Goal: Information Seeking & Learning: Learn about a topic

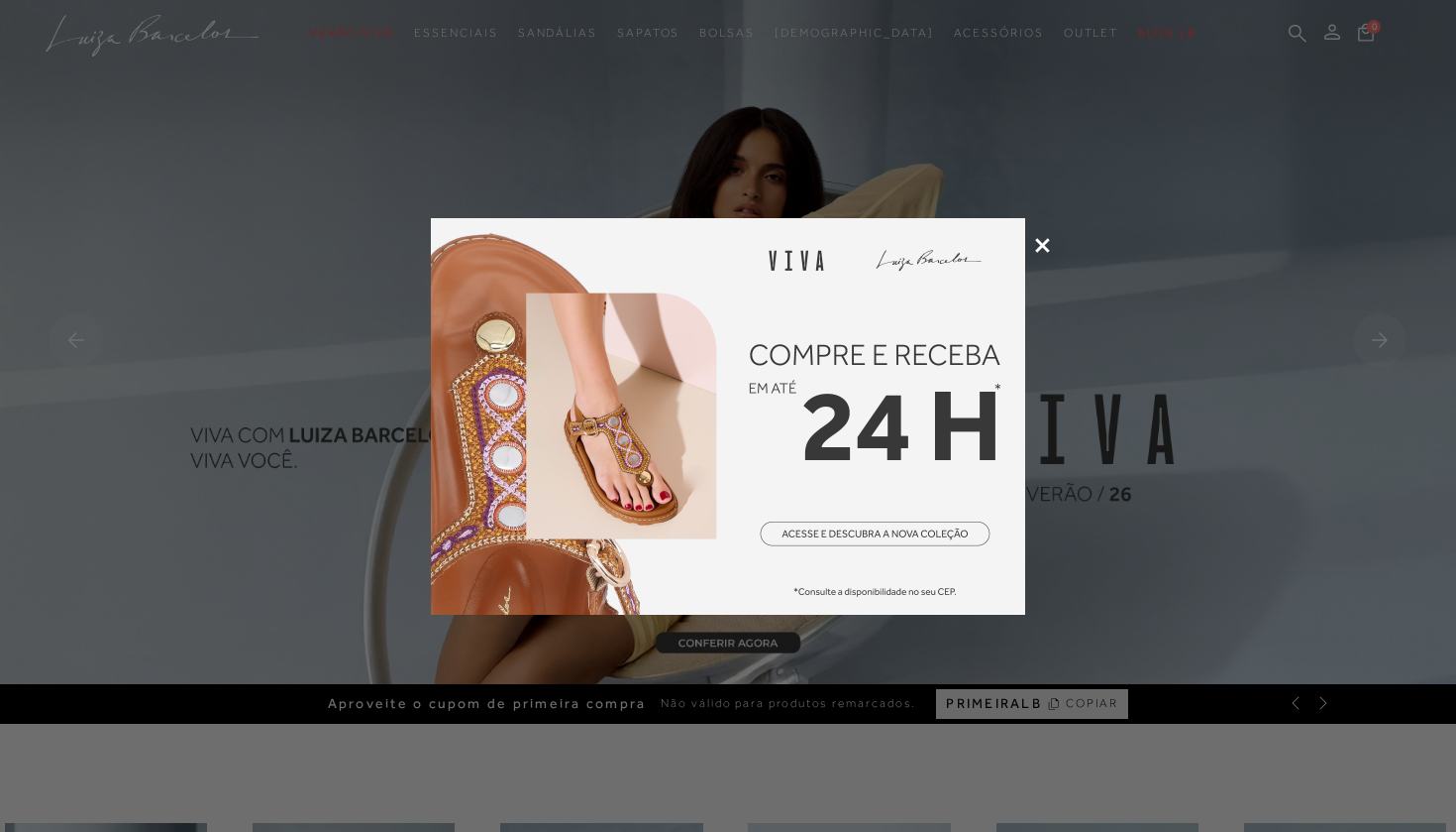
click at [1043, 243] on icon at bounding box center [1043, 245] width 15 height 15
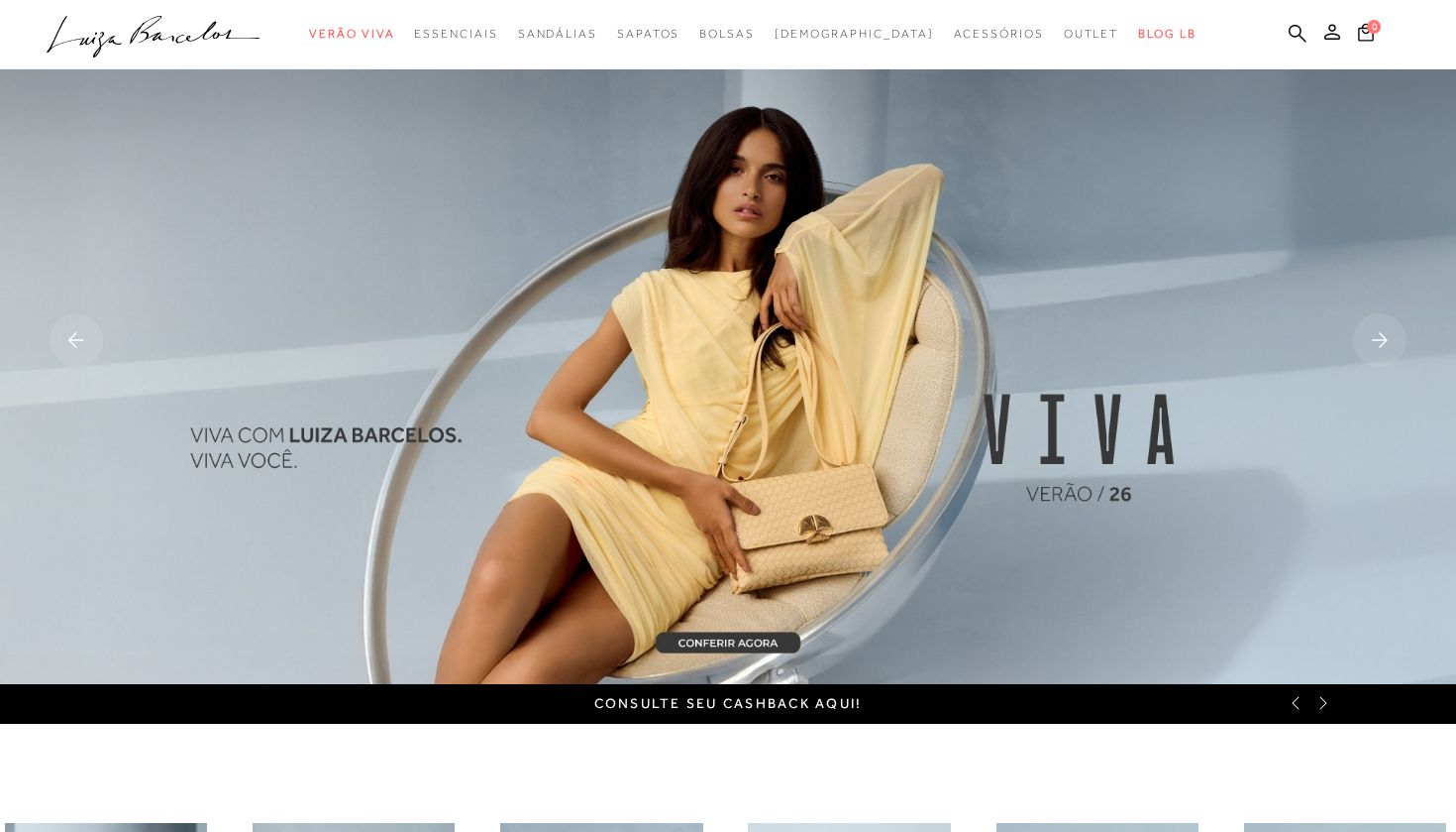
click at [1287, 33] on ul ".a{fill-rule:evenodd;} Verão Viva Em alta Favoritos das Influenciadoras Apostas…" at bounding box center [713, 34] width 1334 height 37
click at [1299, 31] on icon at bounding box center [1298, 33] width 18 height 19
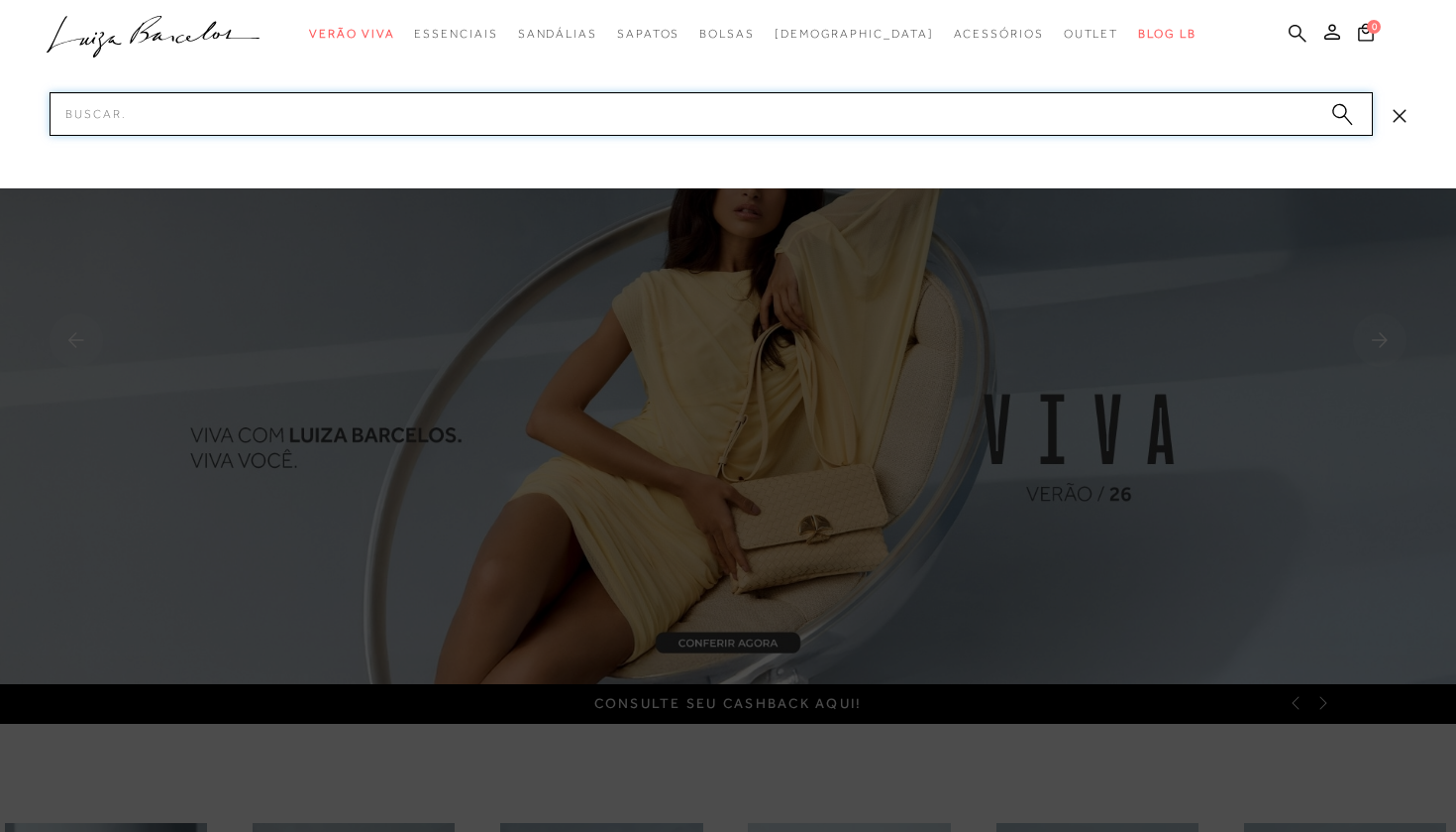
paste input "77771292"
type input "77771292"
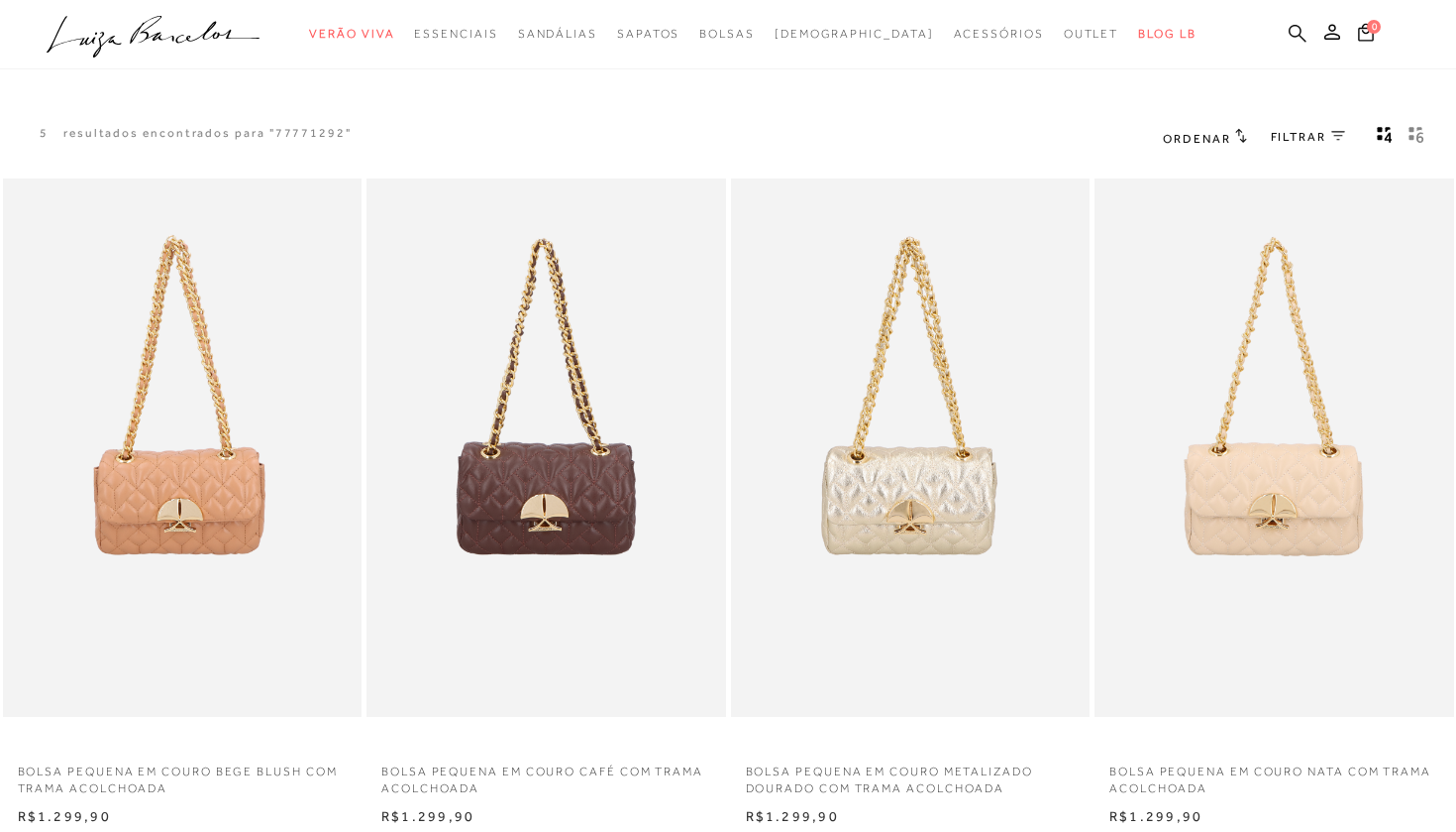
click at [1298, 37] on icon at bounding box center [1298, 33] width 18 height 18
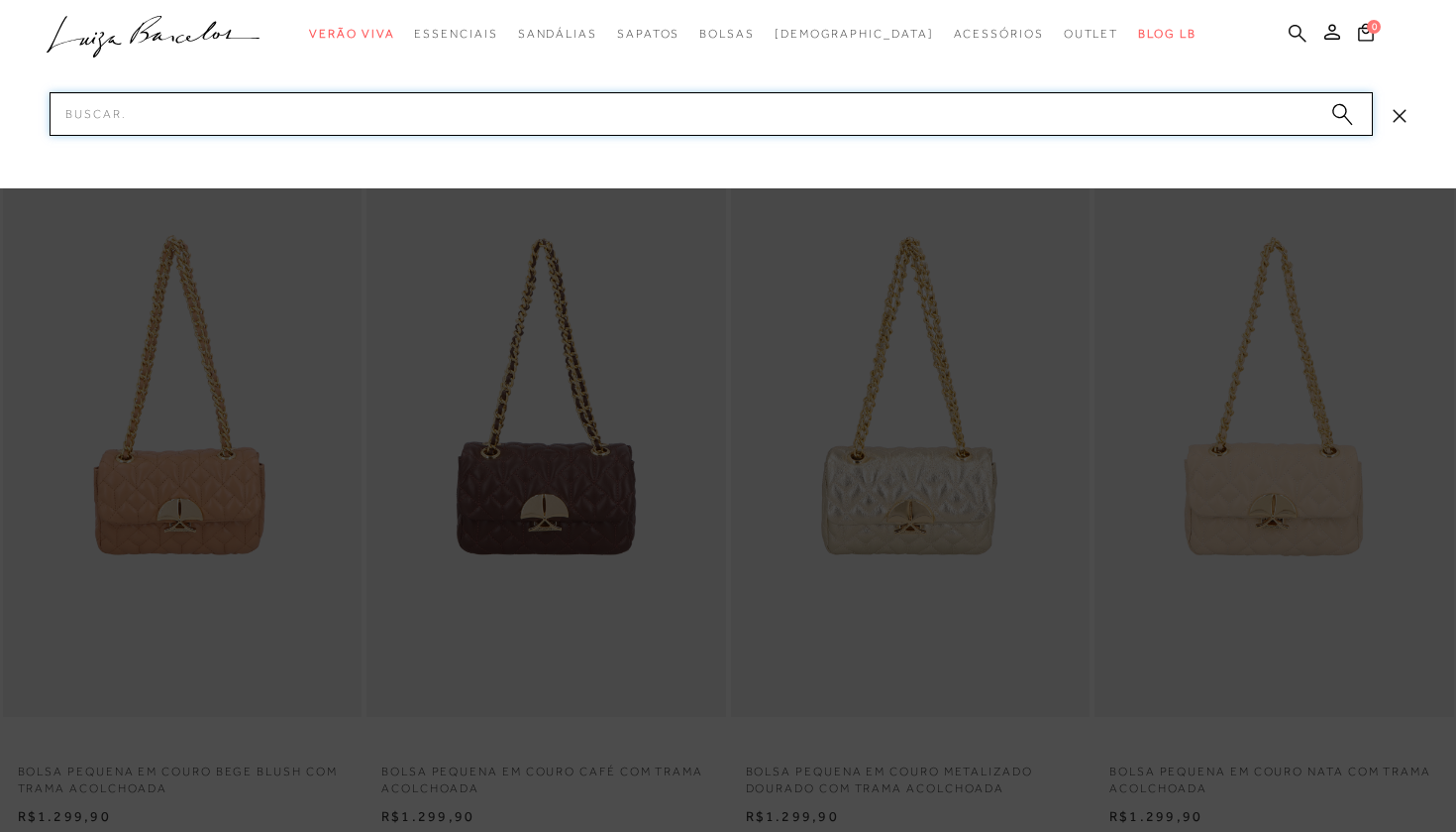
paste input "77771292"
type input "77771292"
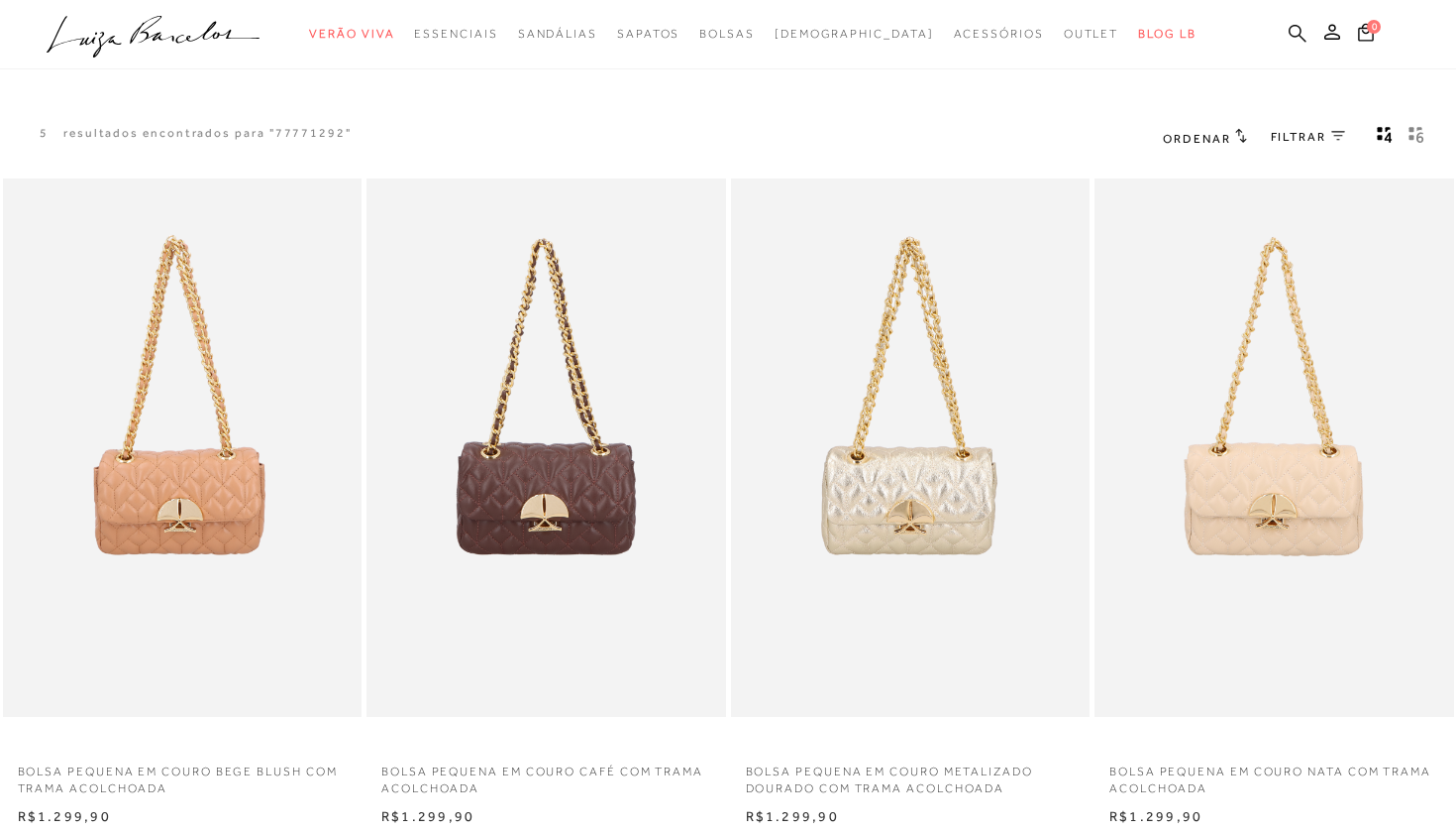
click at [1292, 29] on icon at bounding box center [1298, 33] width 18 height 19
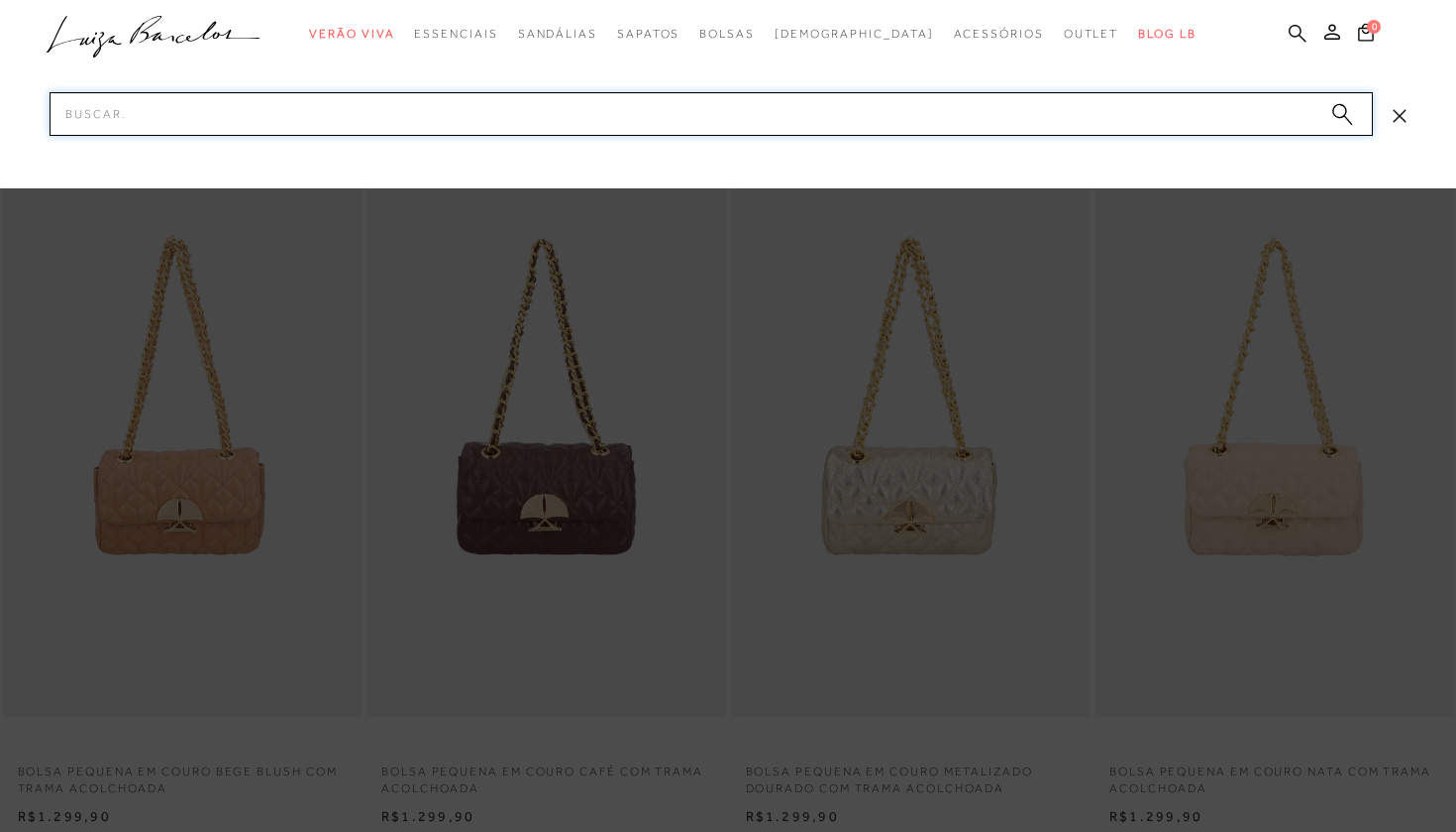
paste input "77771134"
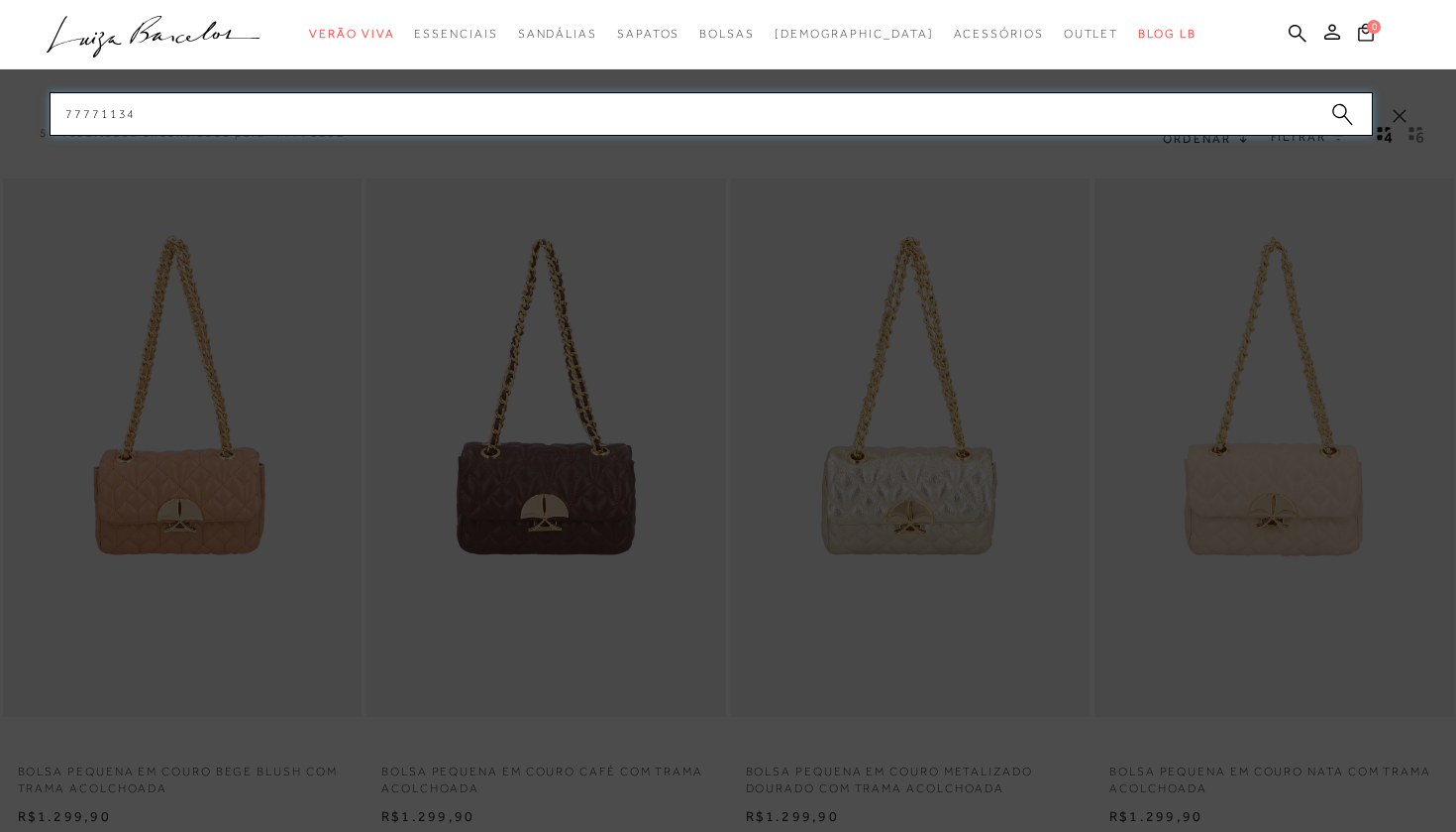
click at [918, 109] on input "77771134" at bounding box center [711, 115] width 1324 height 44
type input "77771134"
click at [1341, 118] on icon "submit" at bounding box center [1342, 114] width 22 height 23
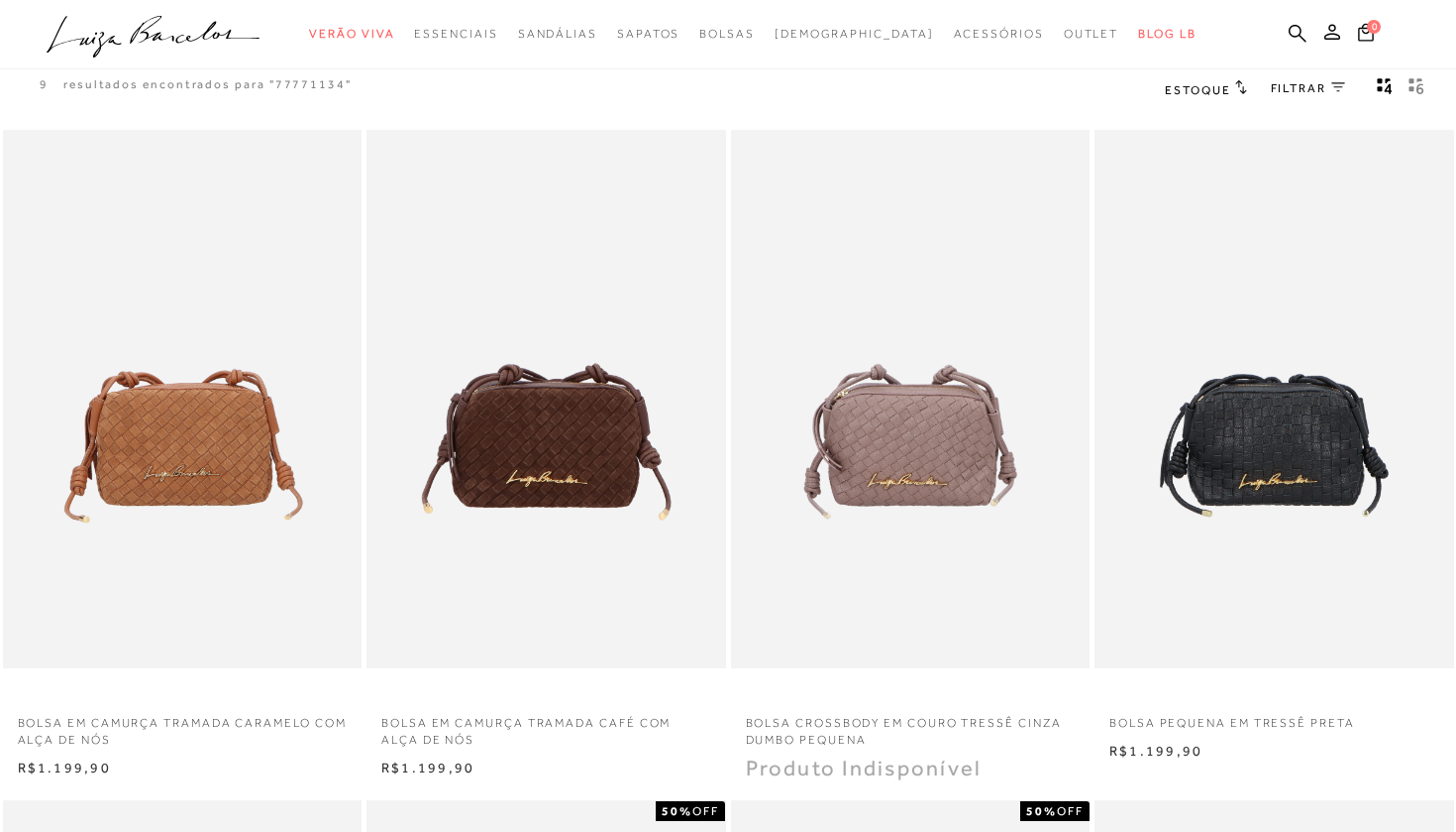
scroll to position [55, 0]
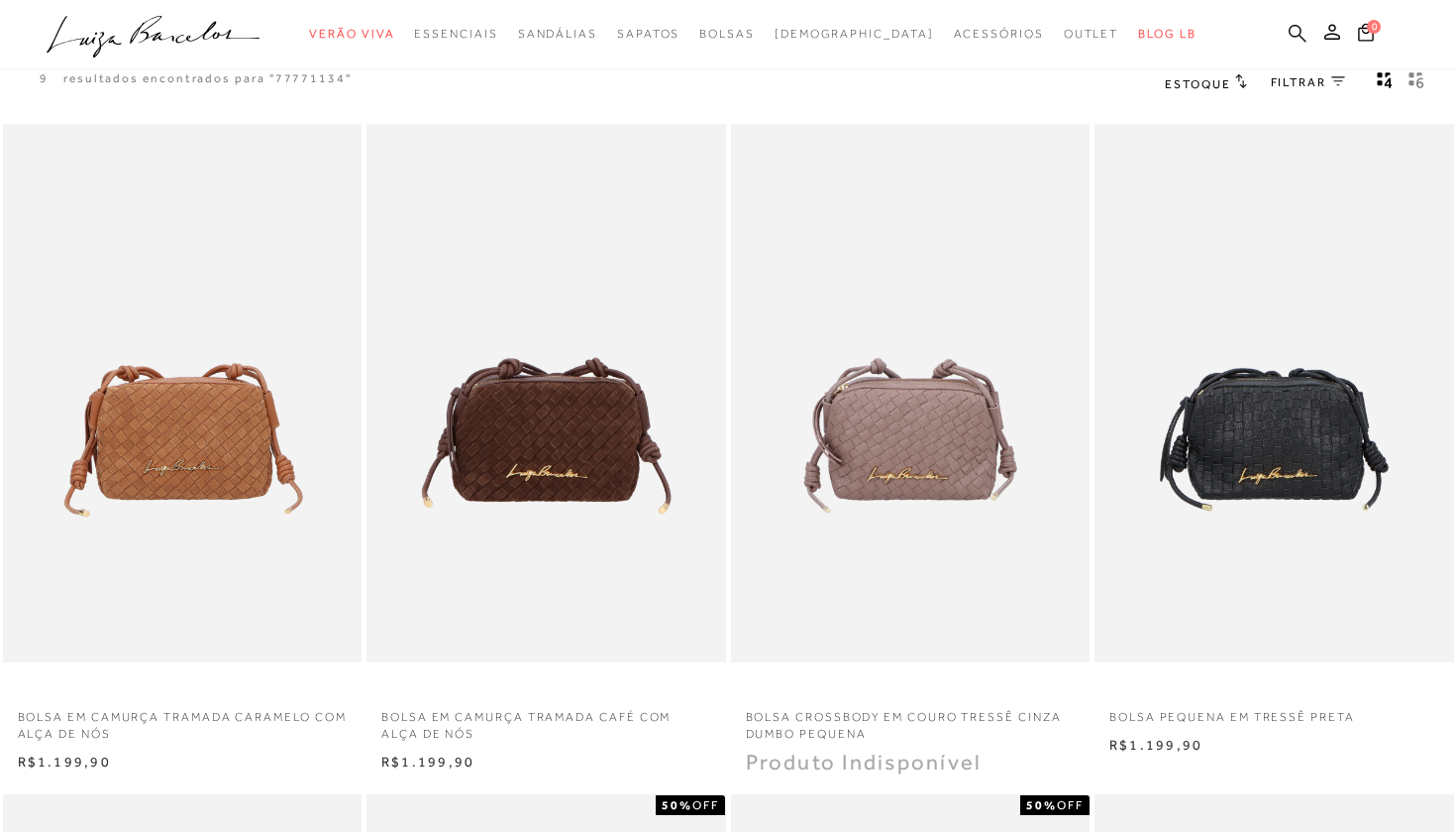
click at [1299, 34] on icon at bounding box center [1298, 33] width 18 height 18
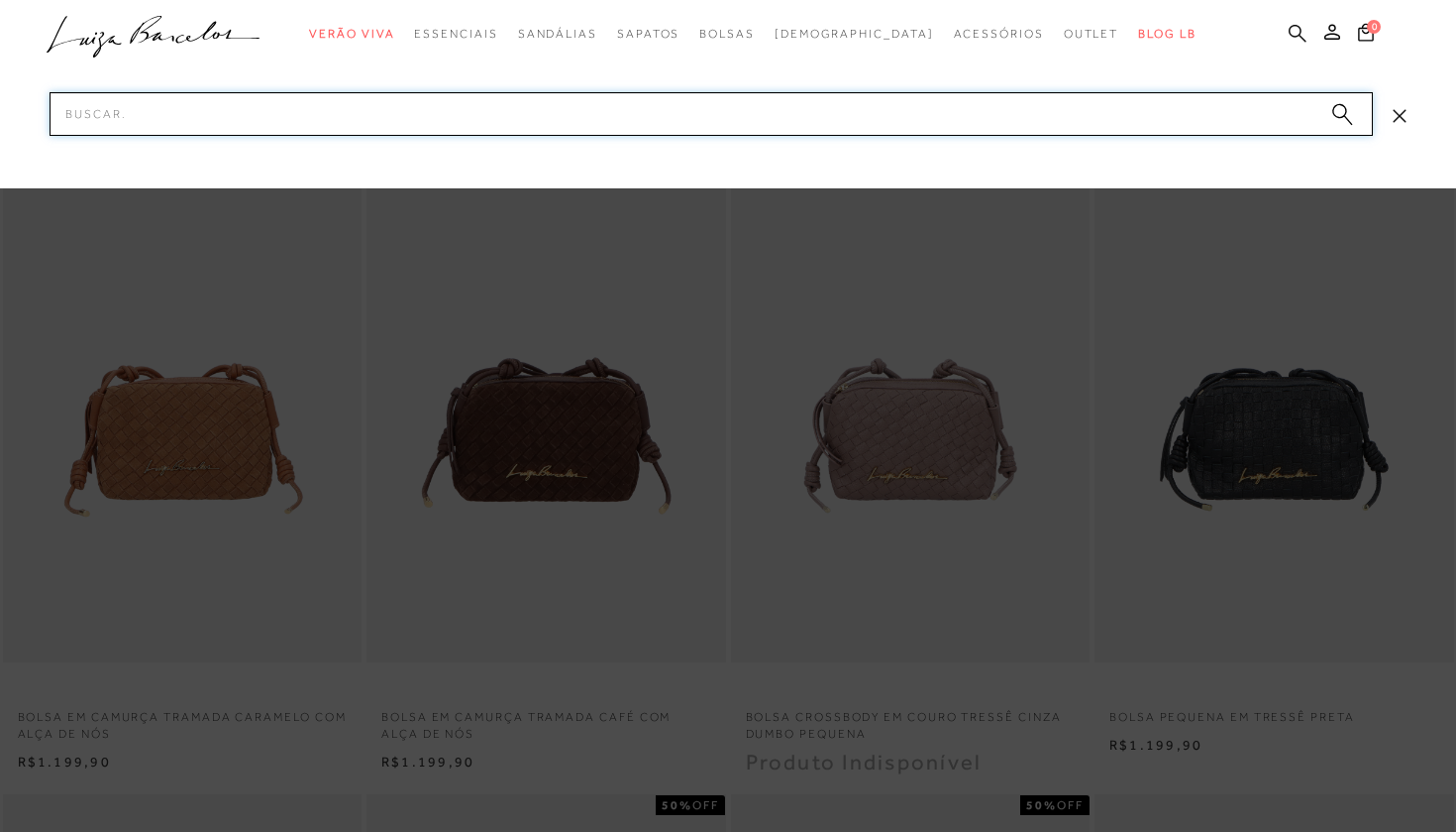
paste input "77771273"
type input "77771273"
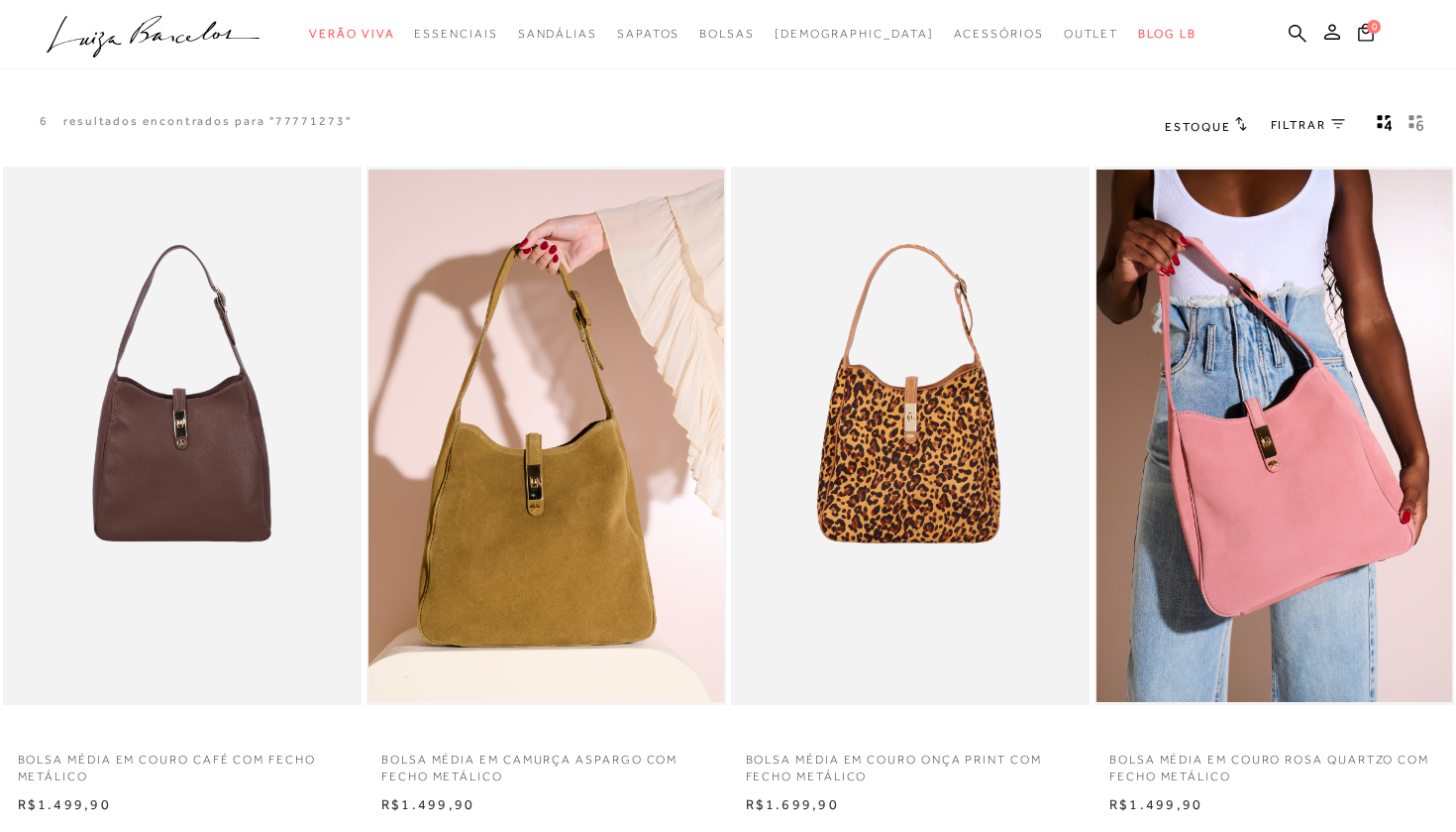
scroll to position [11, 0]
click at [1294, 29] on icon at bounding box center [1298, 33] width 18 height 19
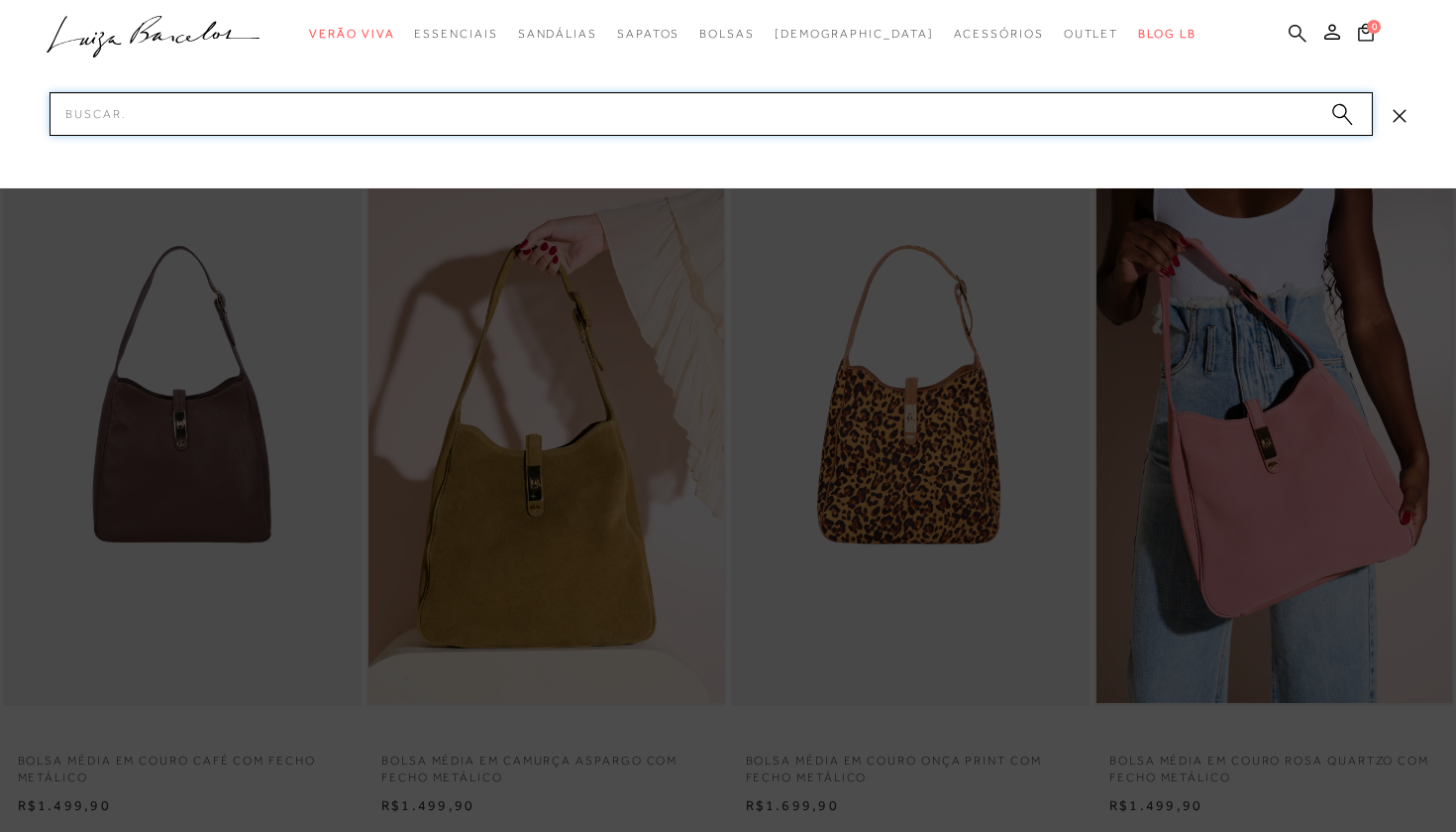
paste input "77771257"
type input "77771257"
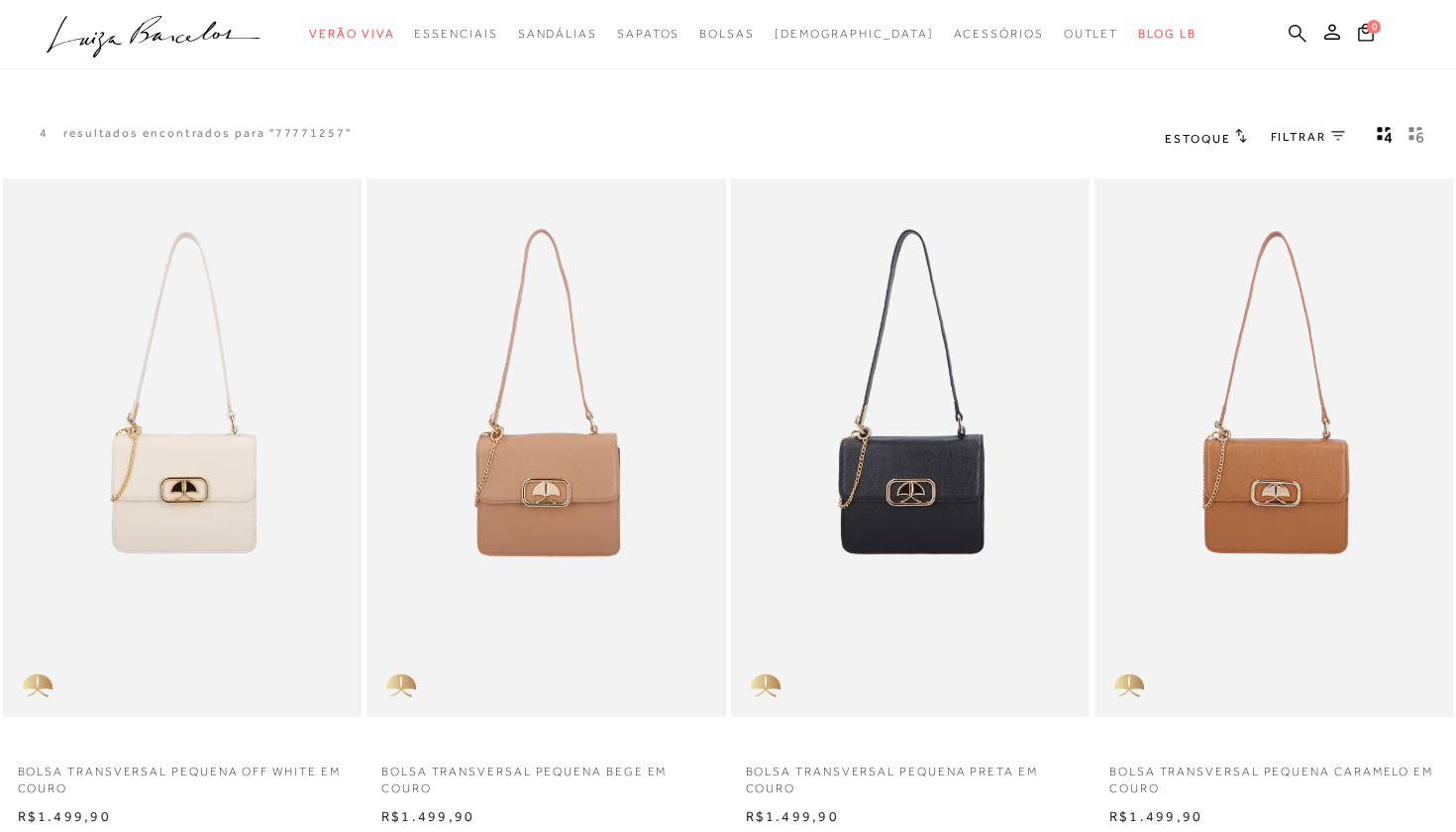
click at [1292, 35] on icon at bounding box center [1298, 33] width 18 height 18
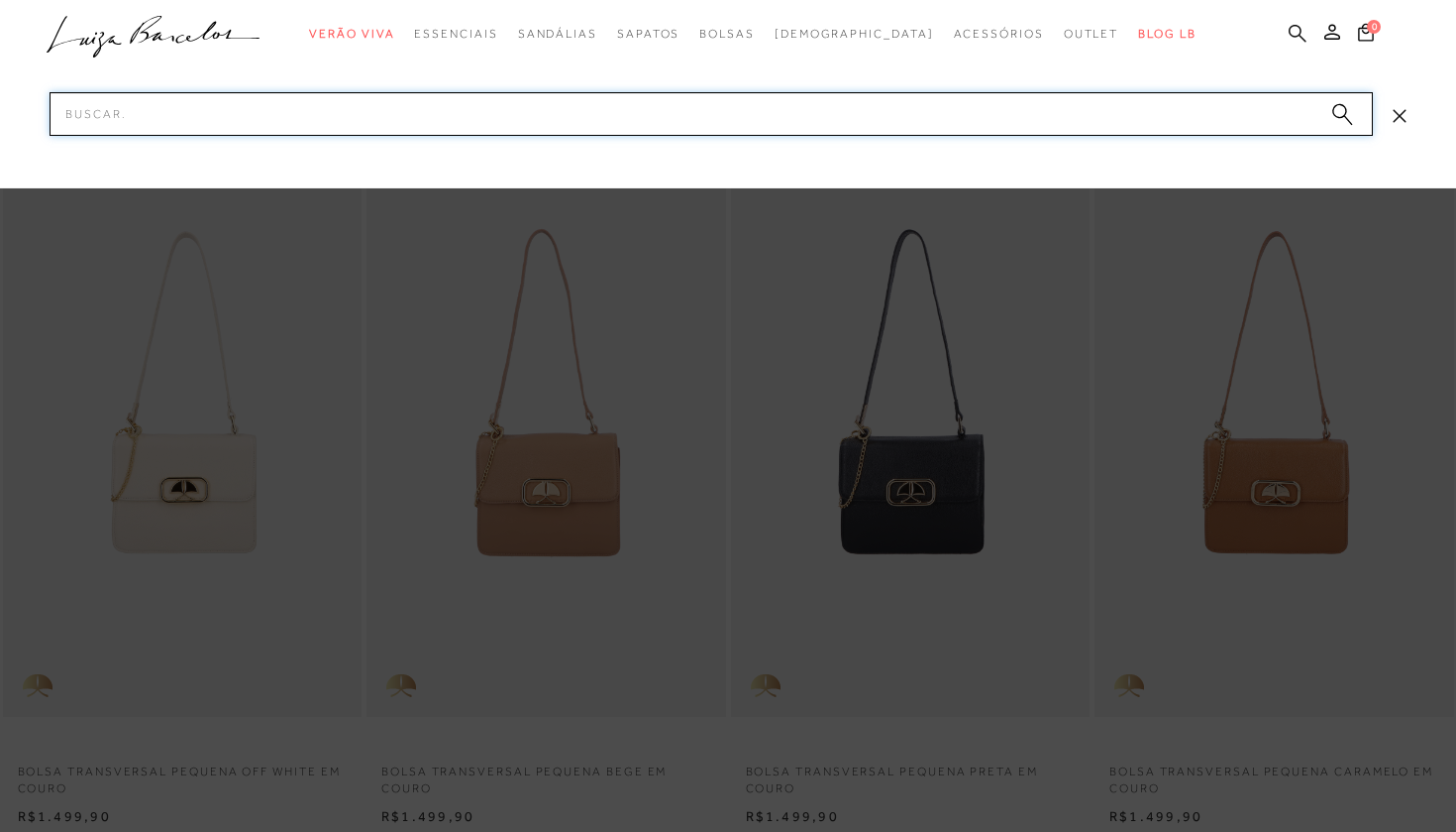
paste input "77771258"
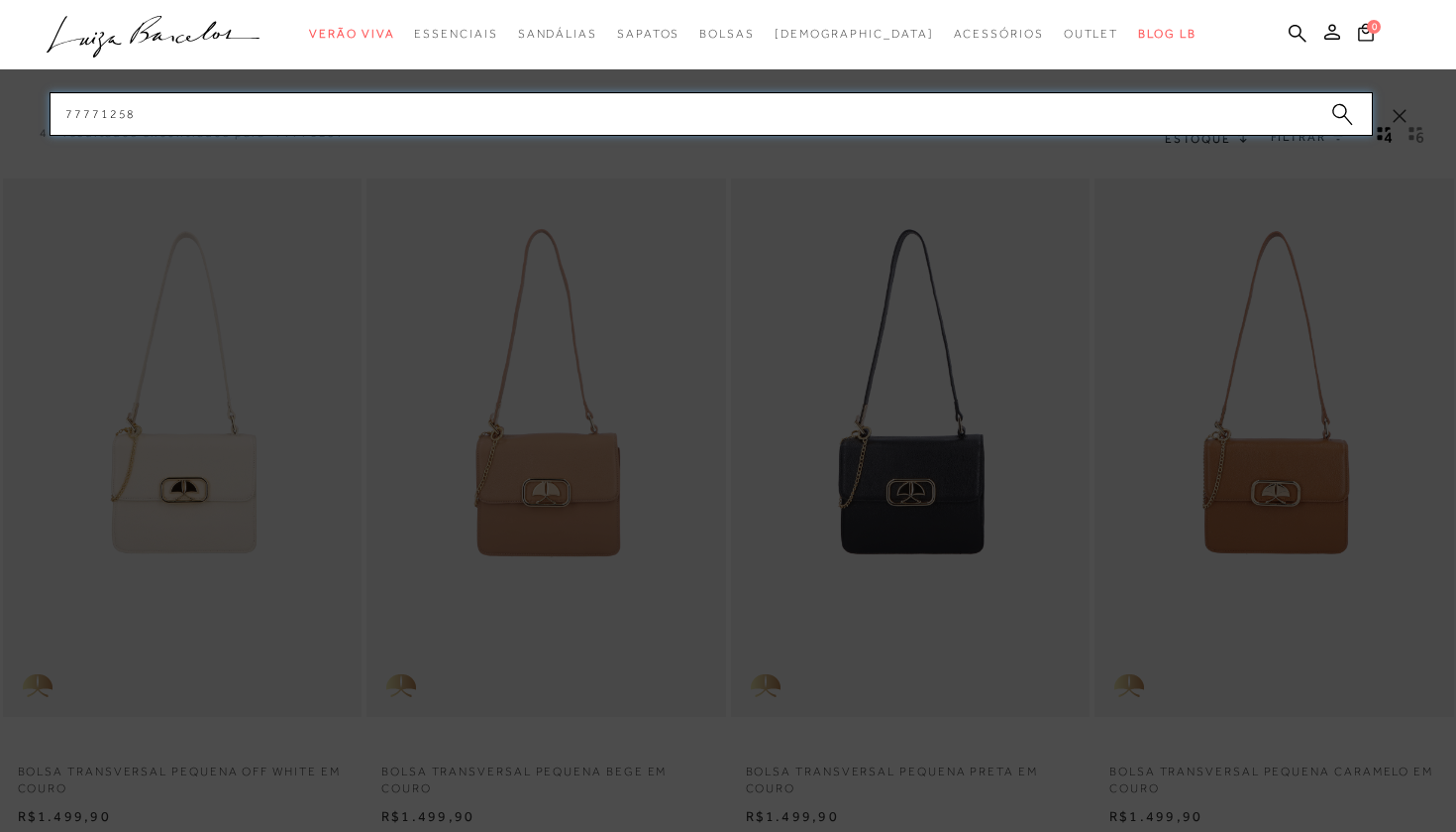
type input "77771258"
click at [1335, 108] on circle "submit" at bounding box center [1339, 111] width 14 height 14
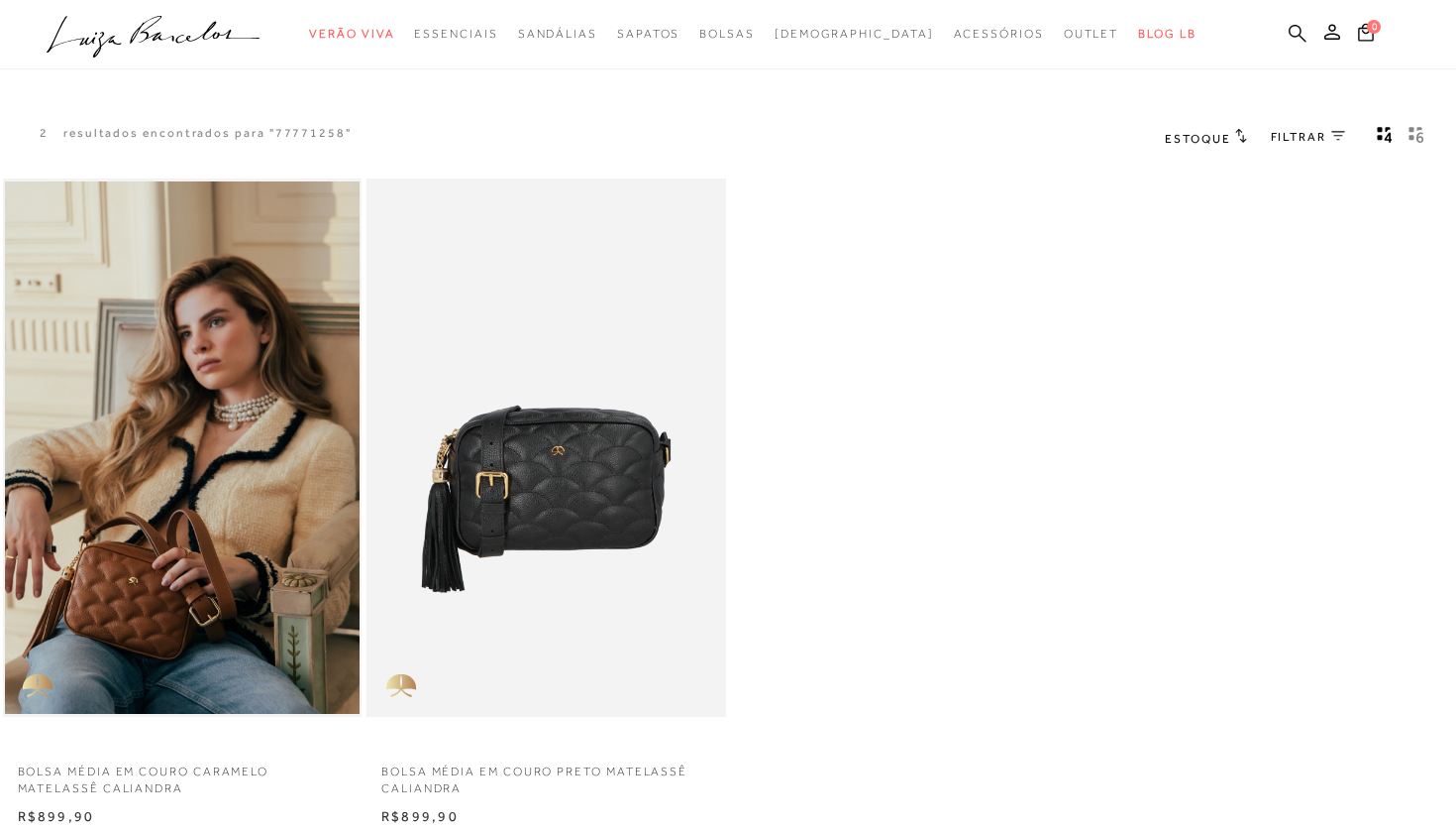
click at [1301, 31] on icon at bounding box center [1298, 33] width 18 height 18
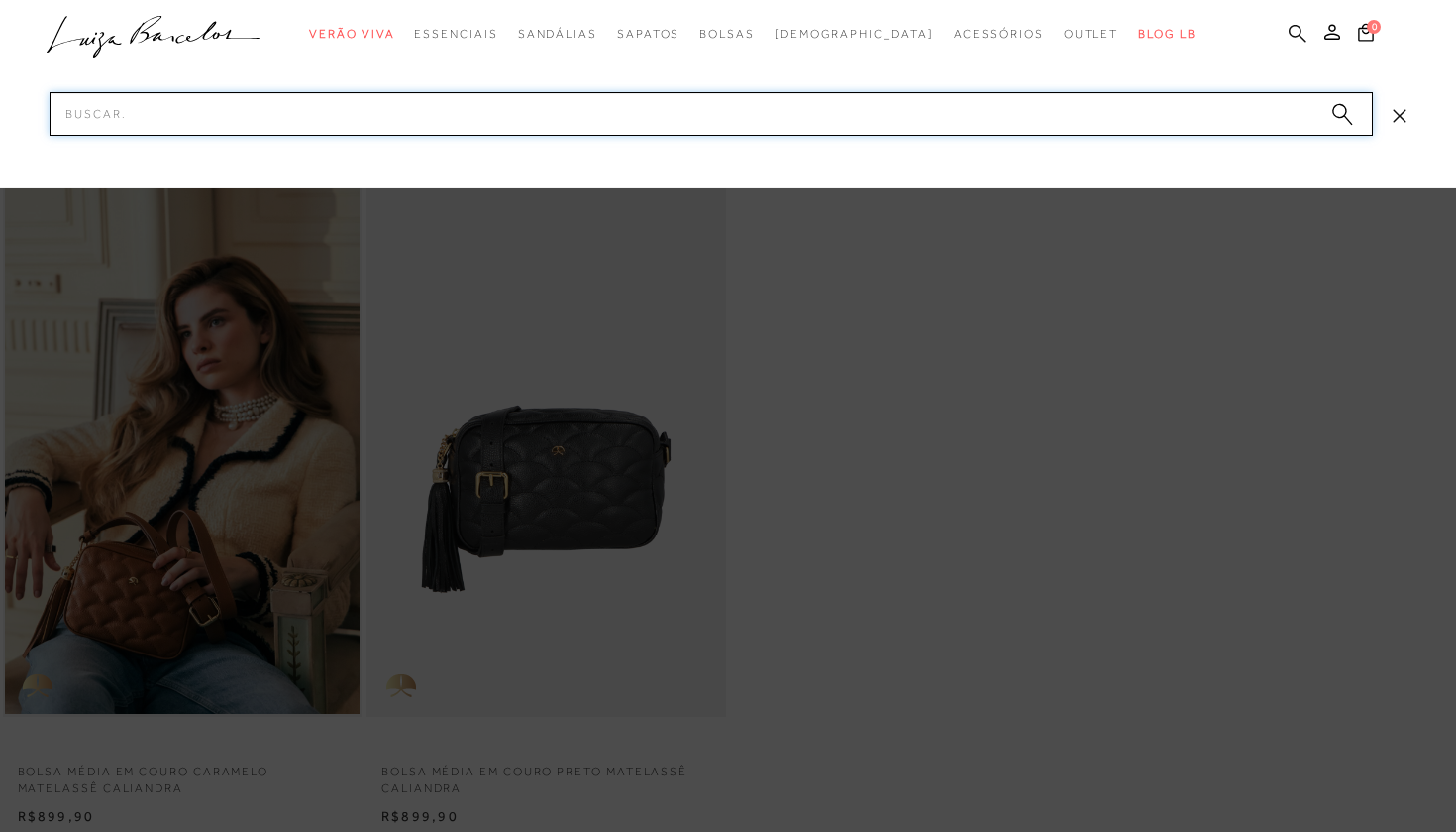
paste input "77771072"
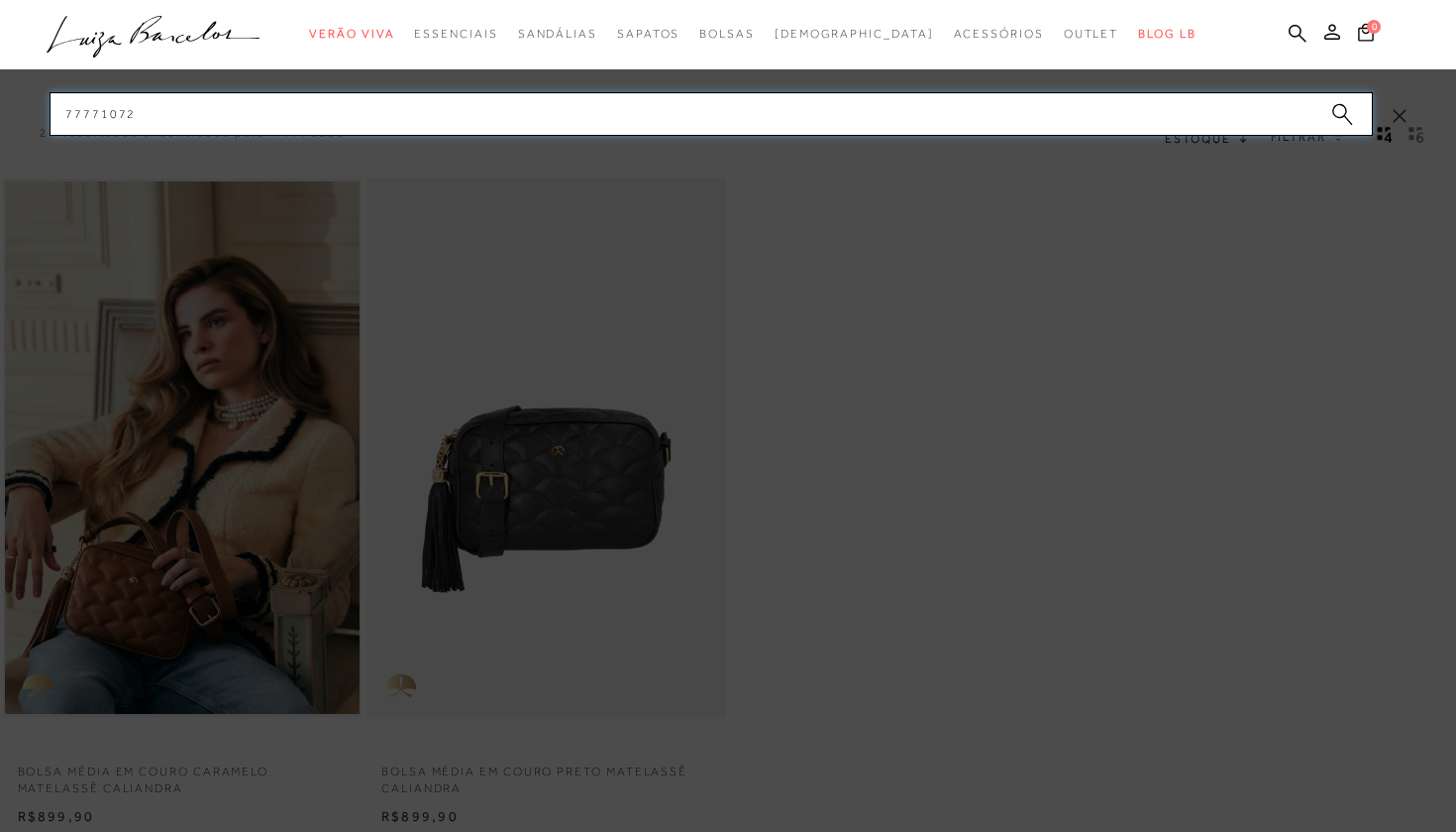
type input "77771072"
click at [1329, 124] on button "submit" at bounding box center [1342, 117] width 30 height 28
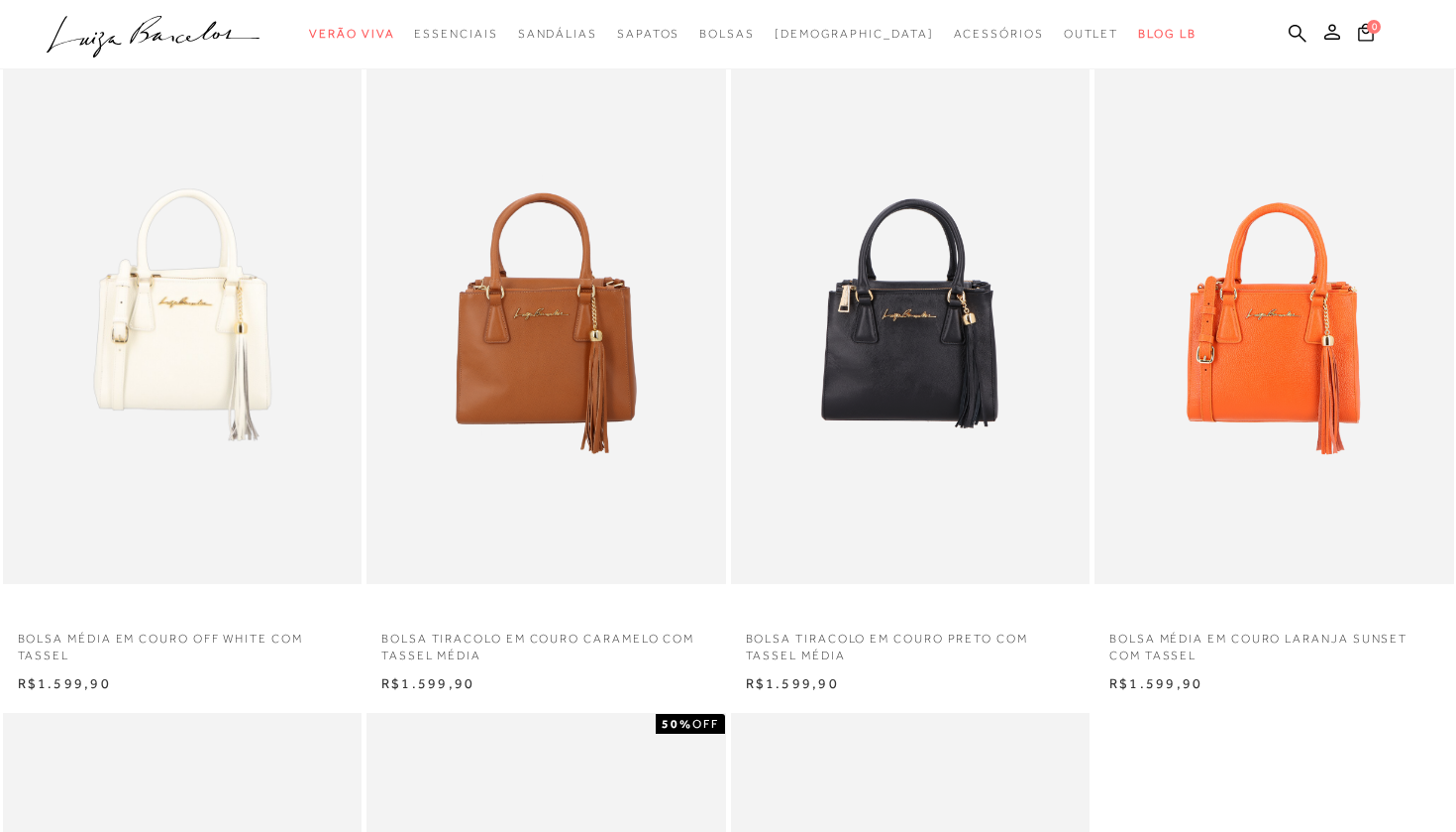
scroll to position [134, 0]
click at [1298, 29] on icon at bounding box center [1298, 33] width 18 height 19
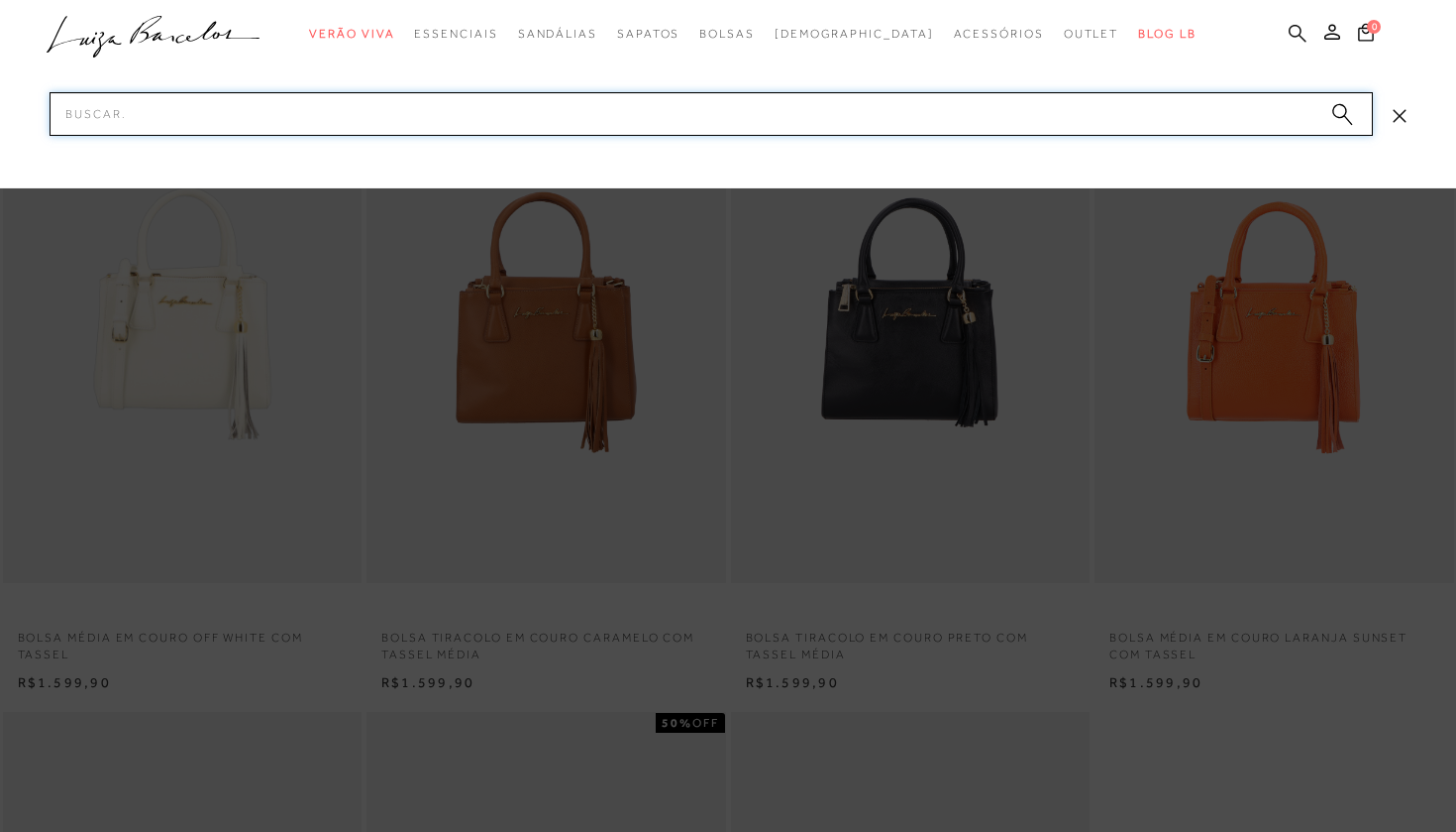
paste input "77771141"
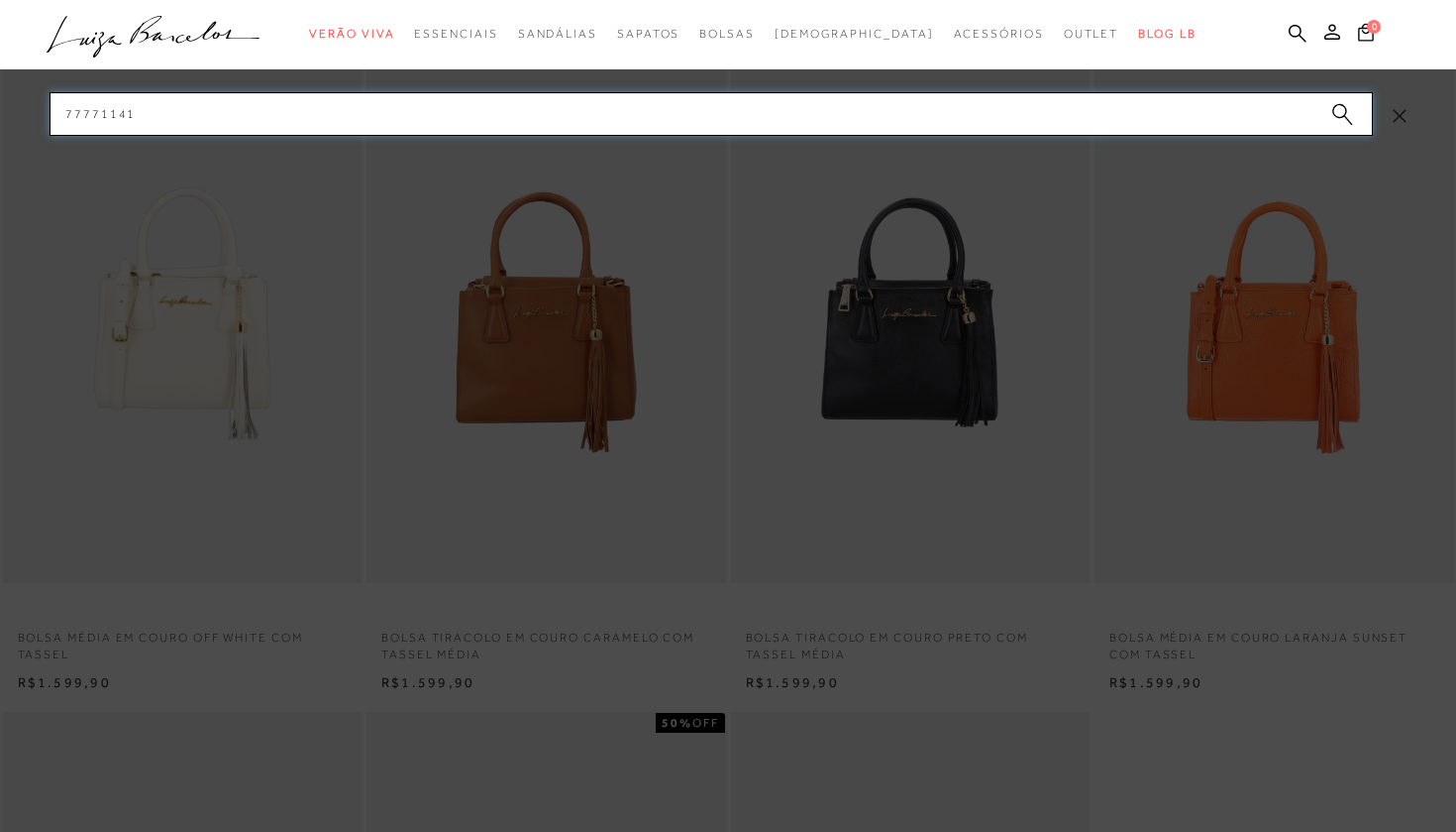
type input "77771141"
click at [1335, 113] on circle "submit" at bounding box center [1339, 111] width 14 height 14
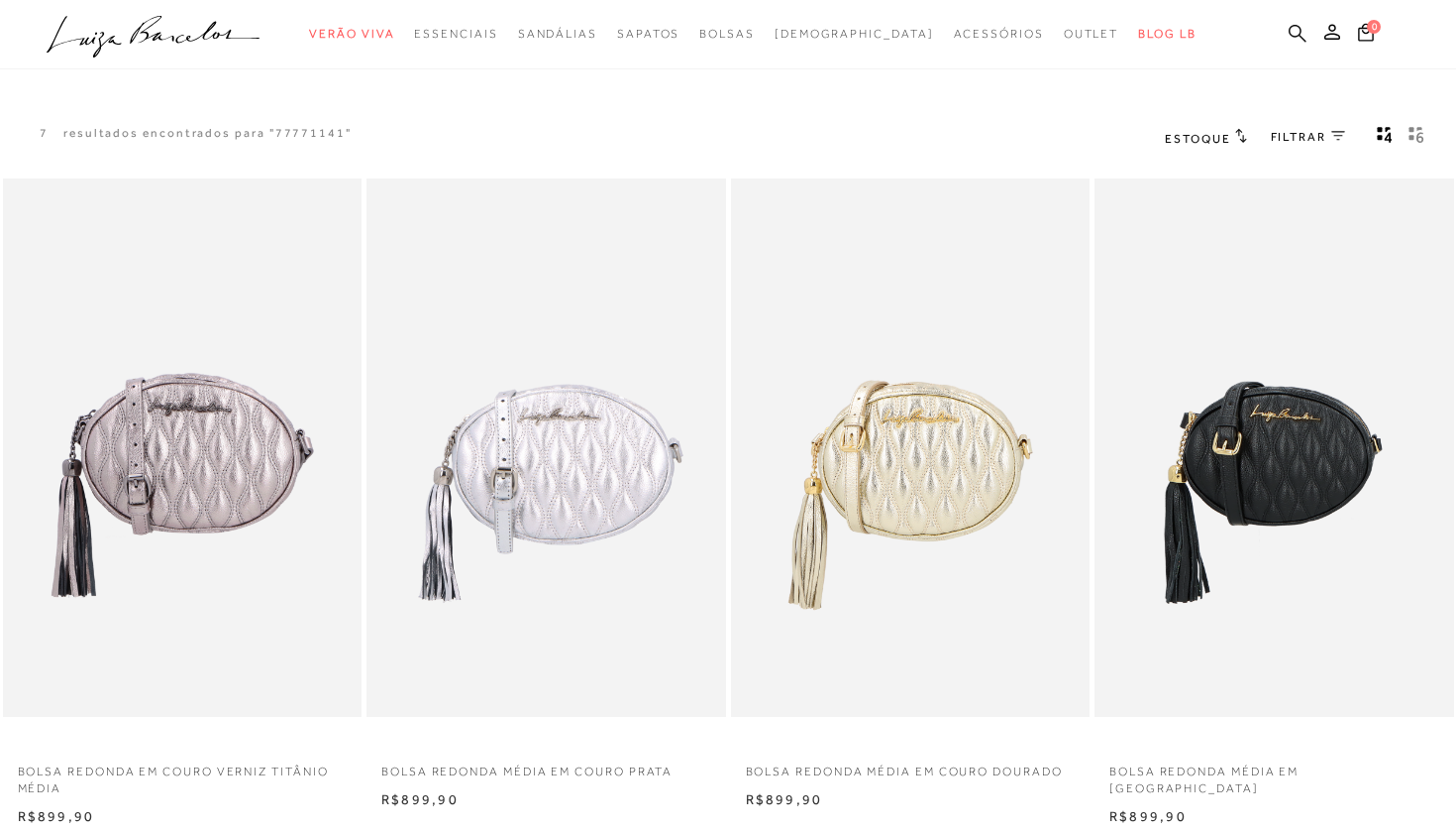
click at [1306, 29] on icon at bounding box center [1298, 33] width 18 height 19
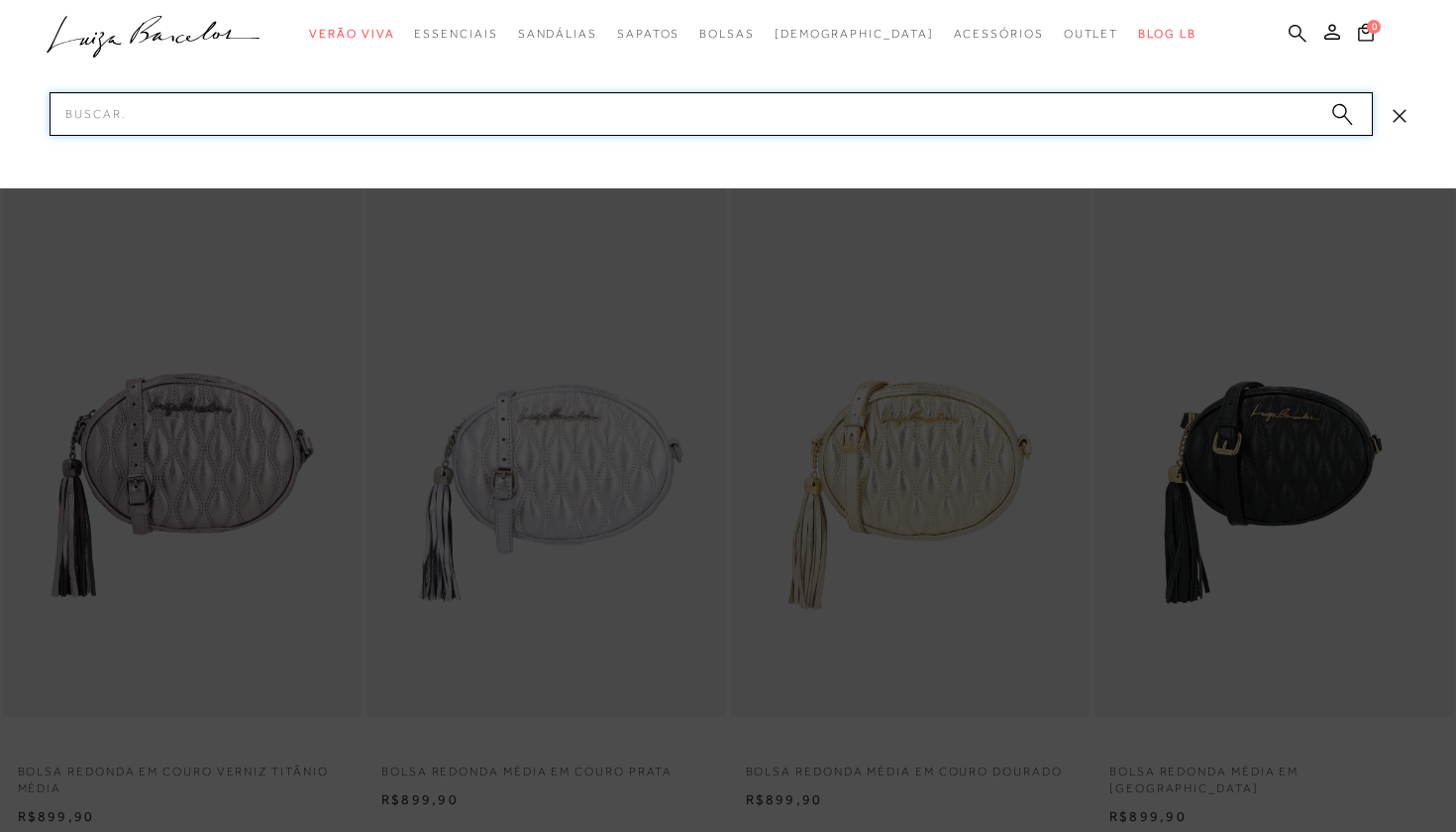
paste input "77770041"
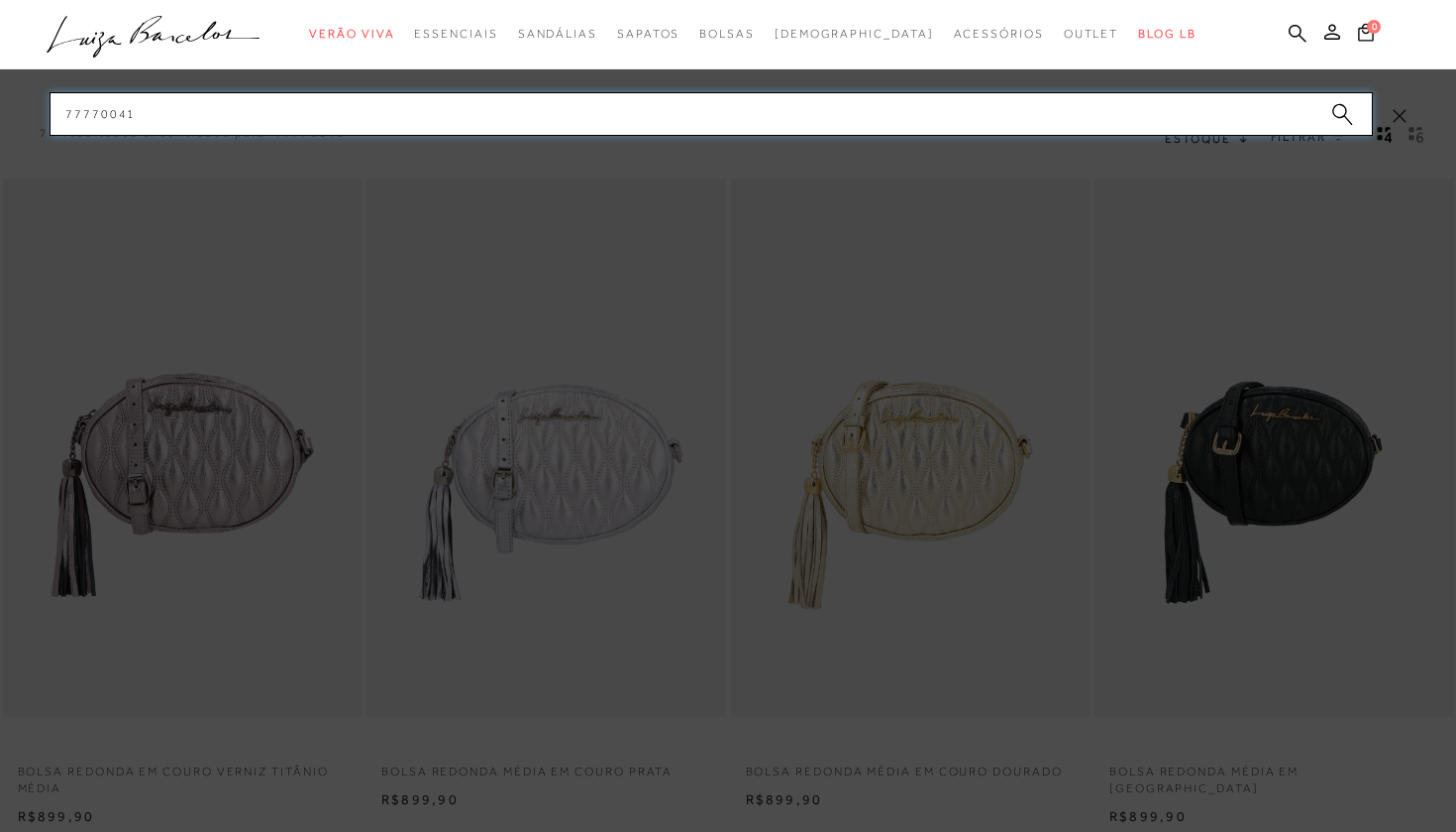
type input "77770041"
click at [1343, 114] on circle "submit" at bounding box center [1339, 111] width 14 height 14
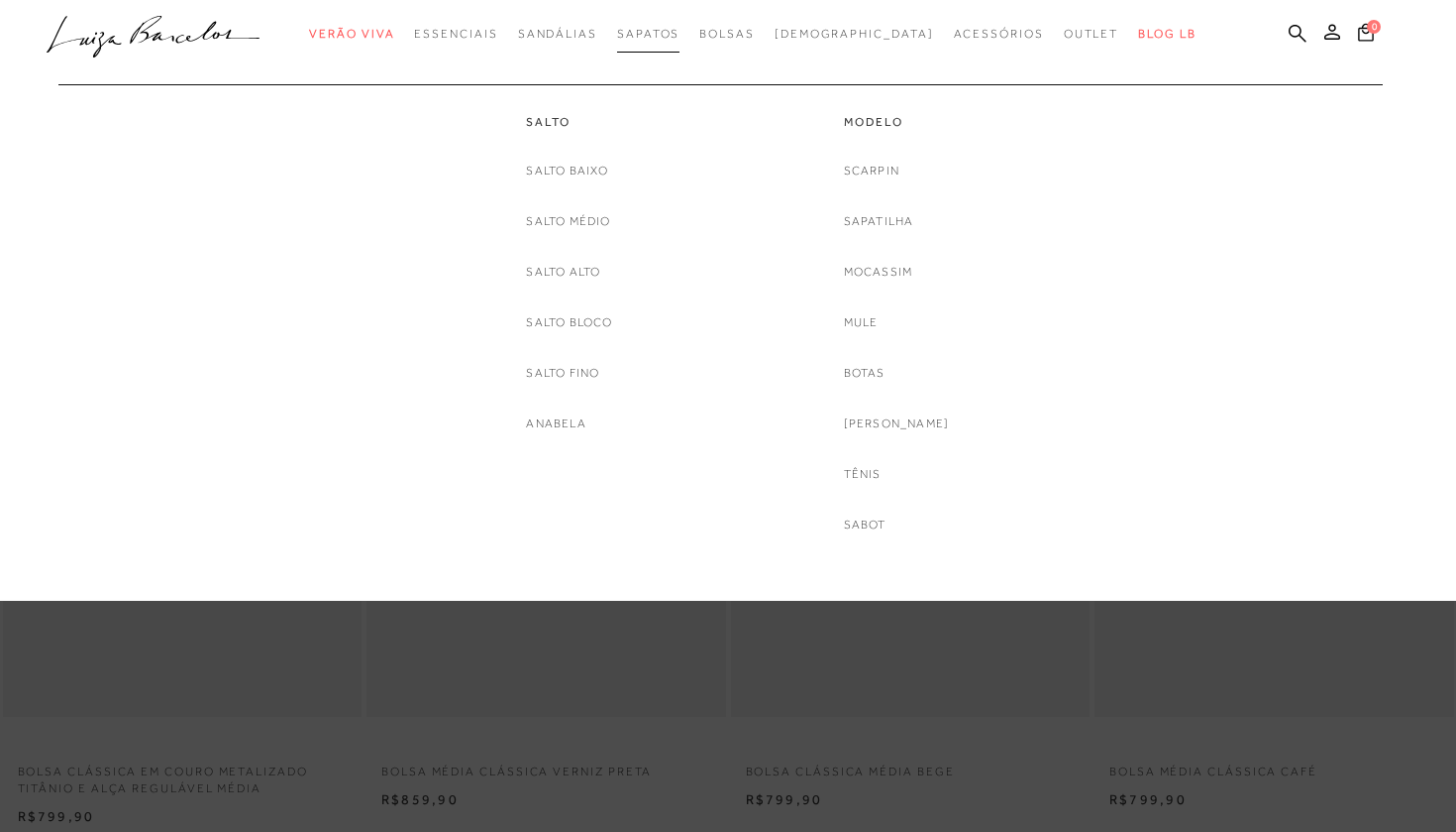
click at [679, 35] on span "Sapatos" at bounding box center [648, 34] width 63 height 14
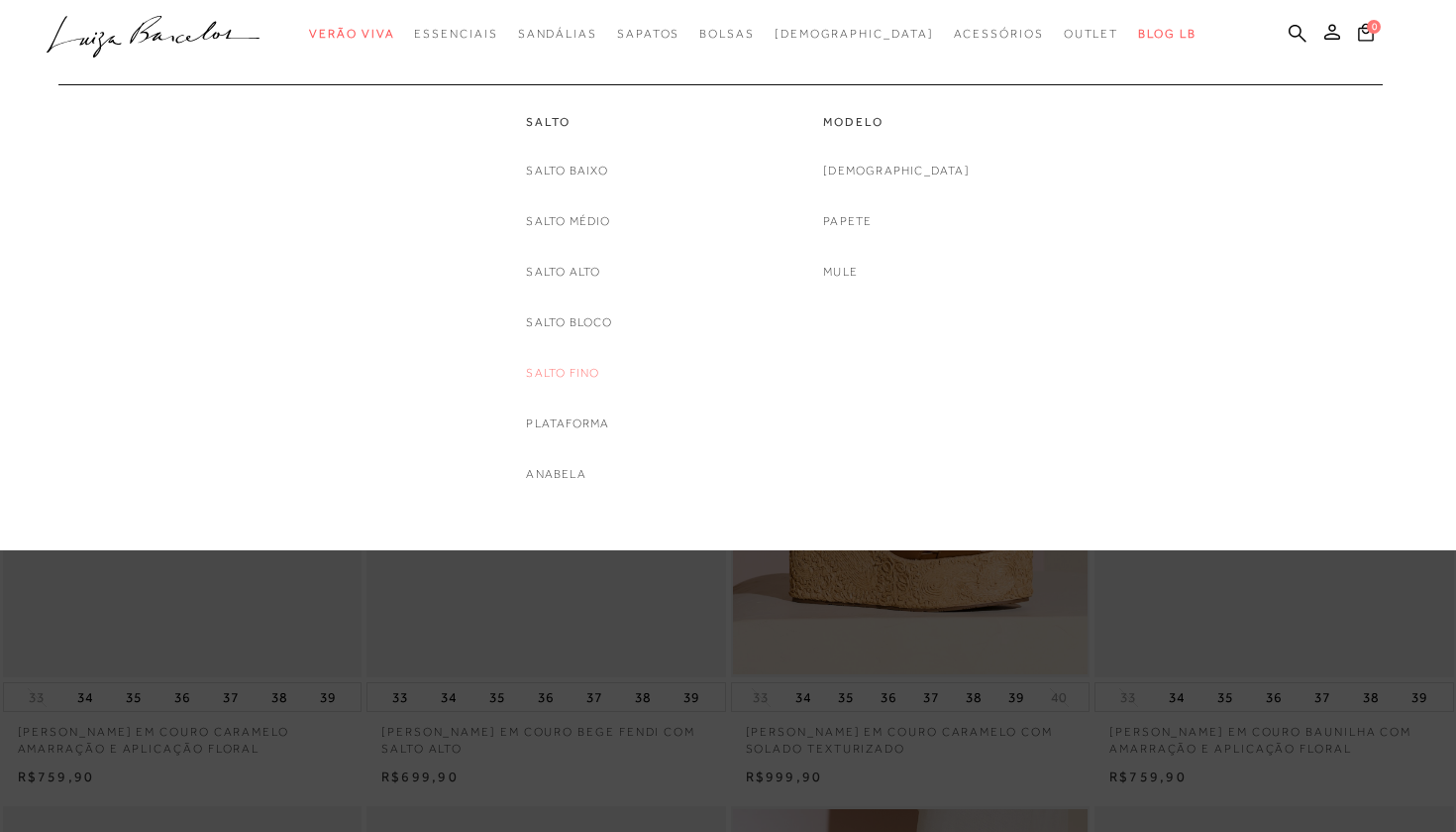
click at [568, 372] on link "Salto Fino" at bounding box center [563, 373] width 74 height 21
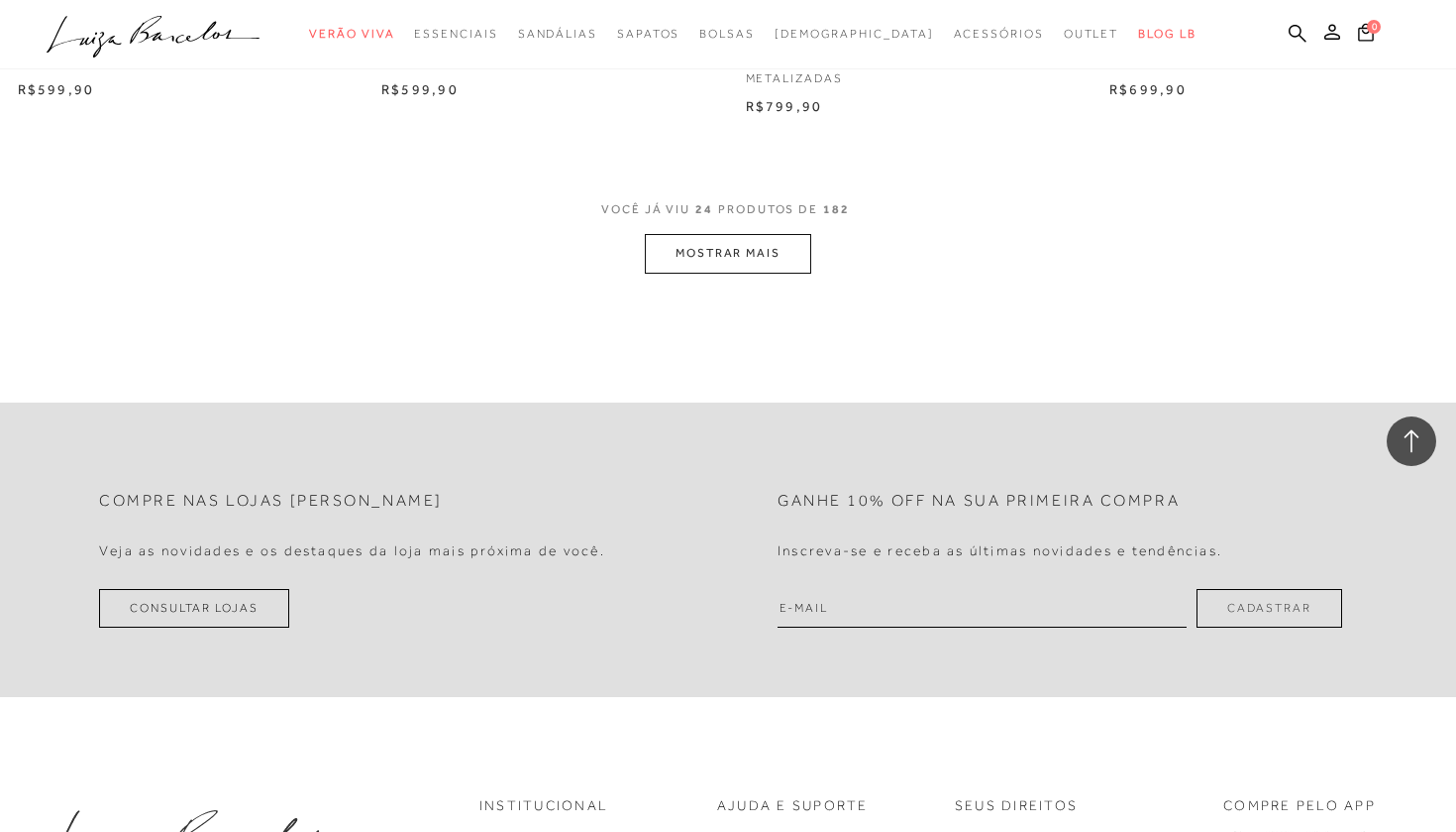
scroll to position [4058, 0]
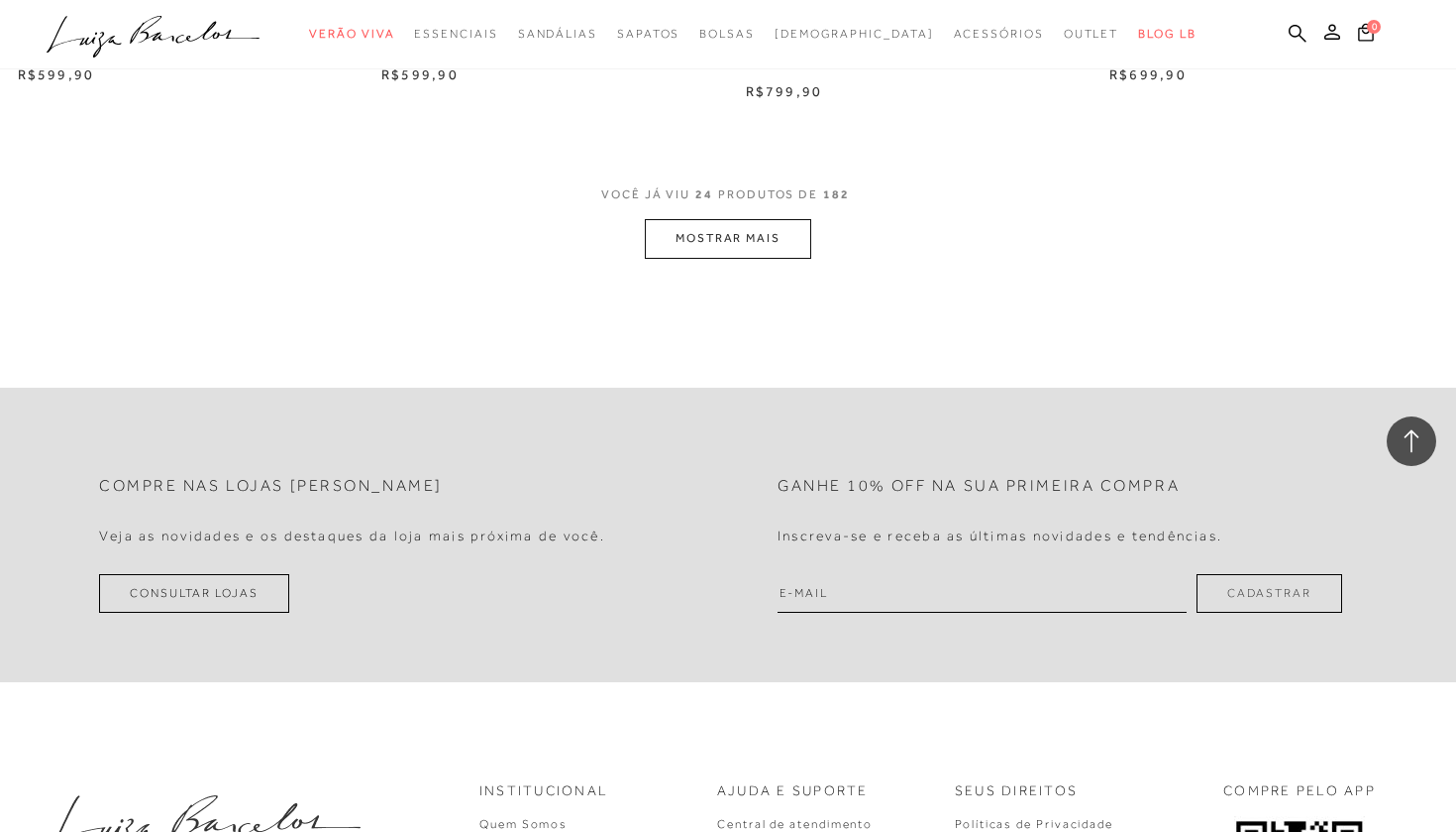
click at [765, 219] on button "MOSTRAR MAIS" at bounding box center [728, 238] width 166 height 39
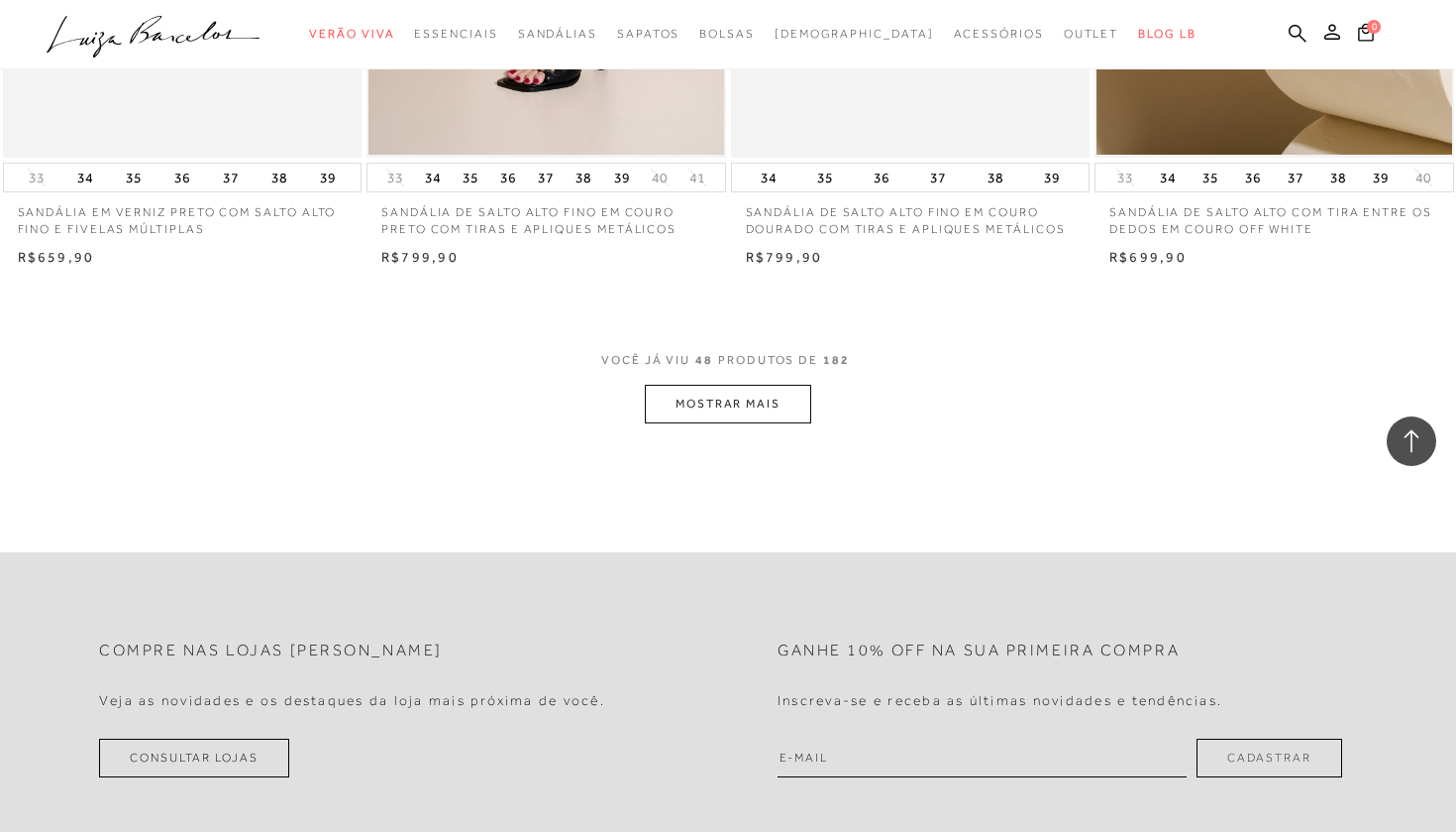
scroll to position [7916, 0]
click at [726, 387] on button "MOSTRAR MAIS" at bounding box center [728, 406] width 166 height 39
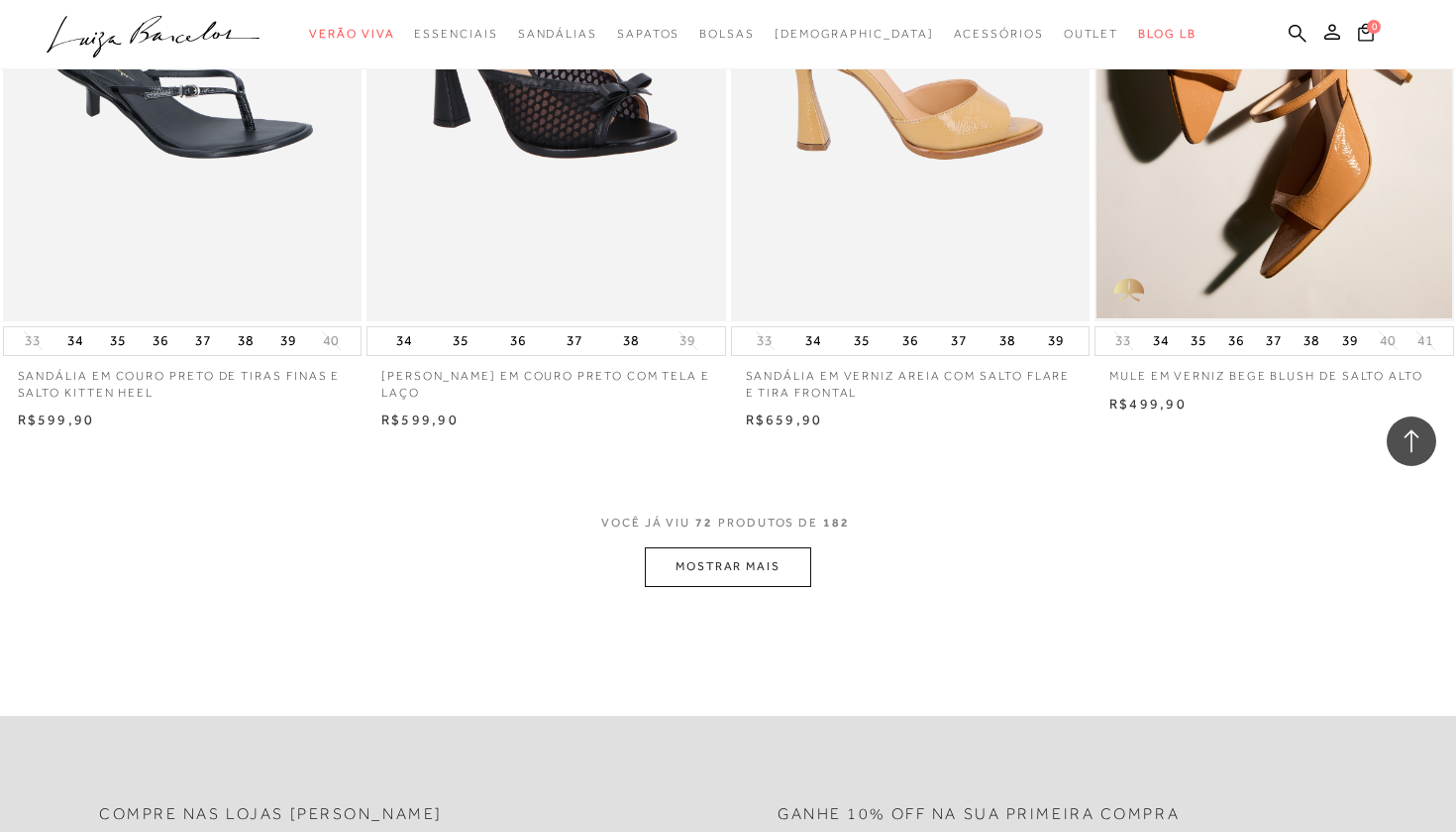
scroll to position [11843, 0]
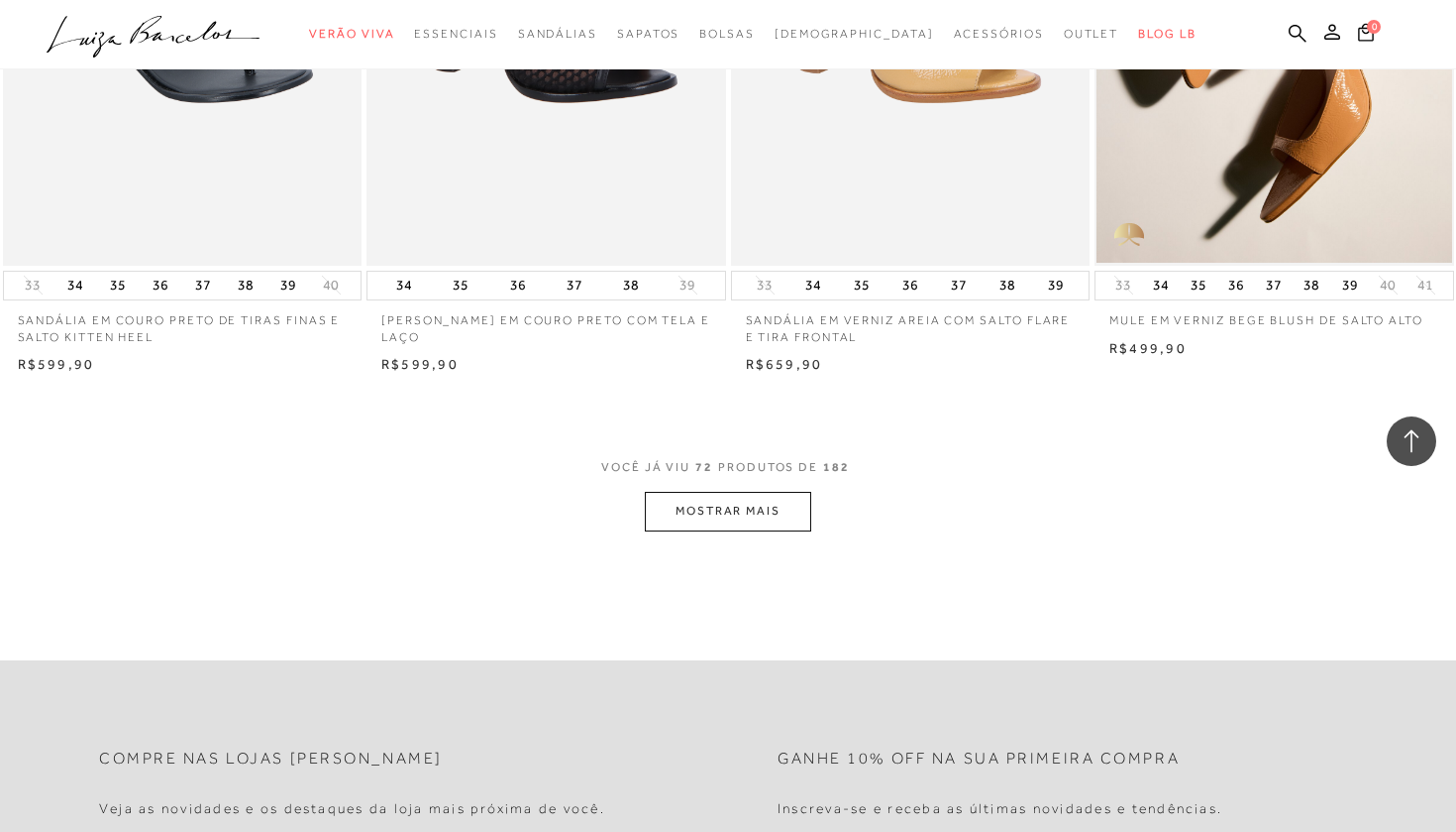
click at [731, 491] on button "MOSTRAR MAIS" at bounding box center [728, 510] width 166 height 39
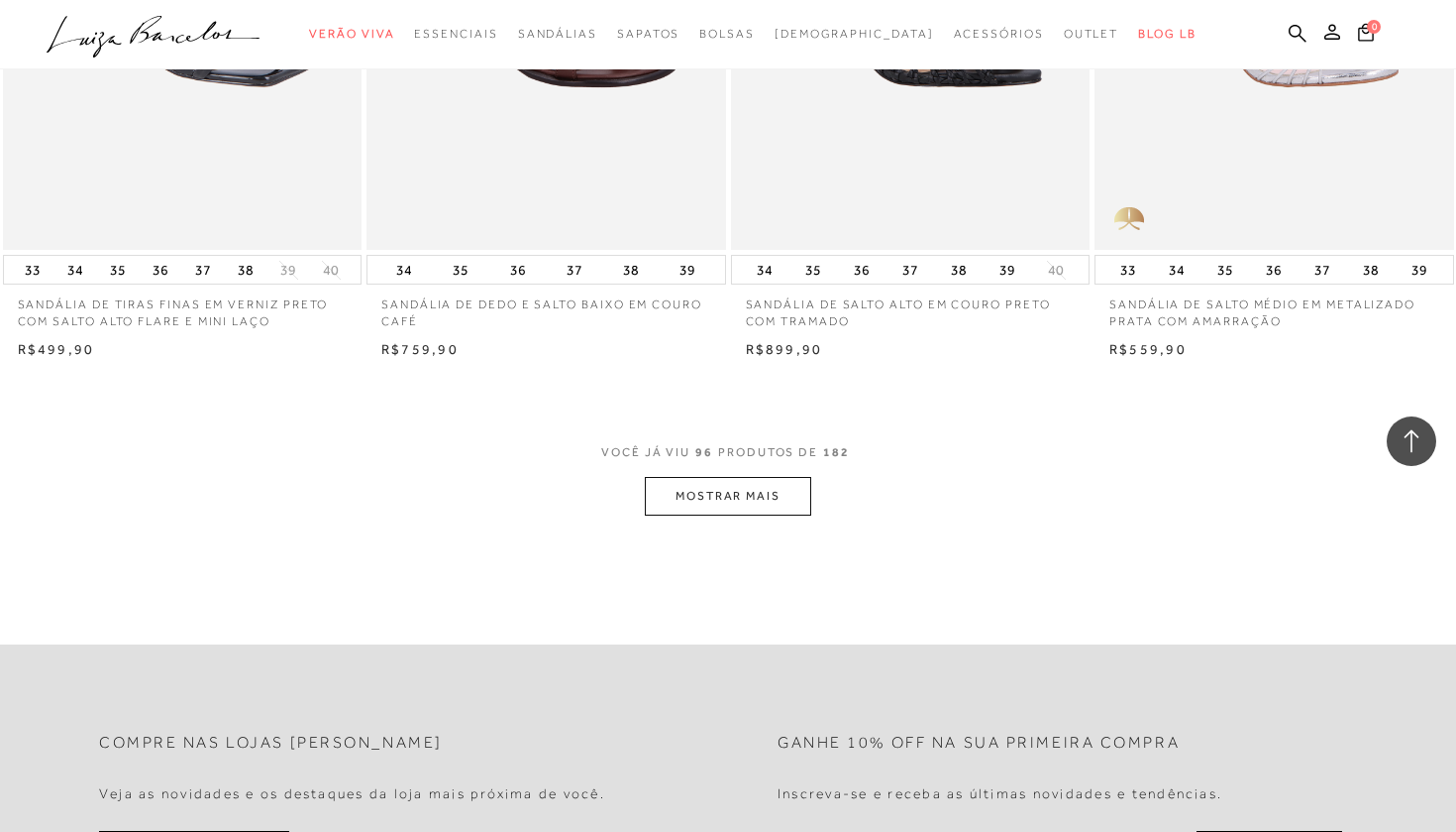
scroll to position [15907, 0]
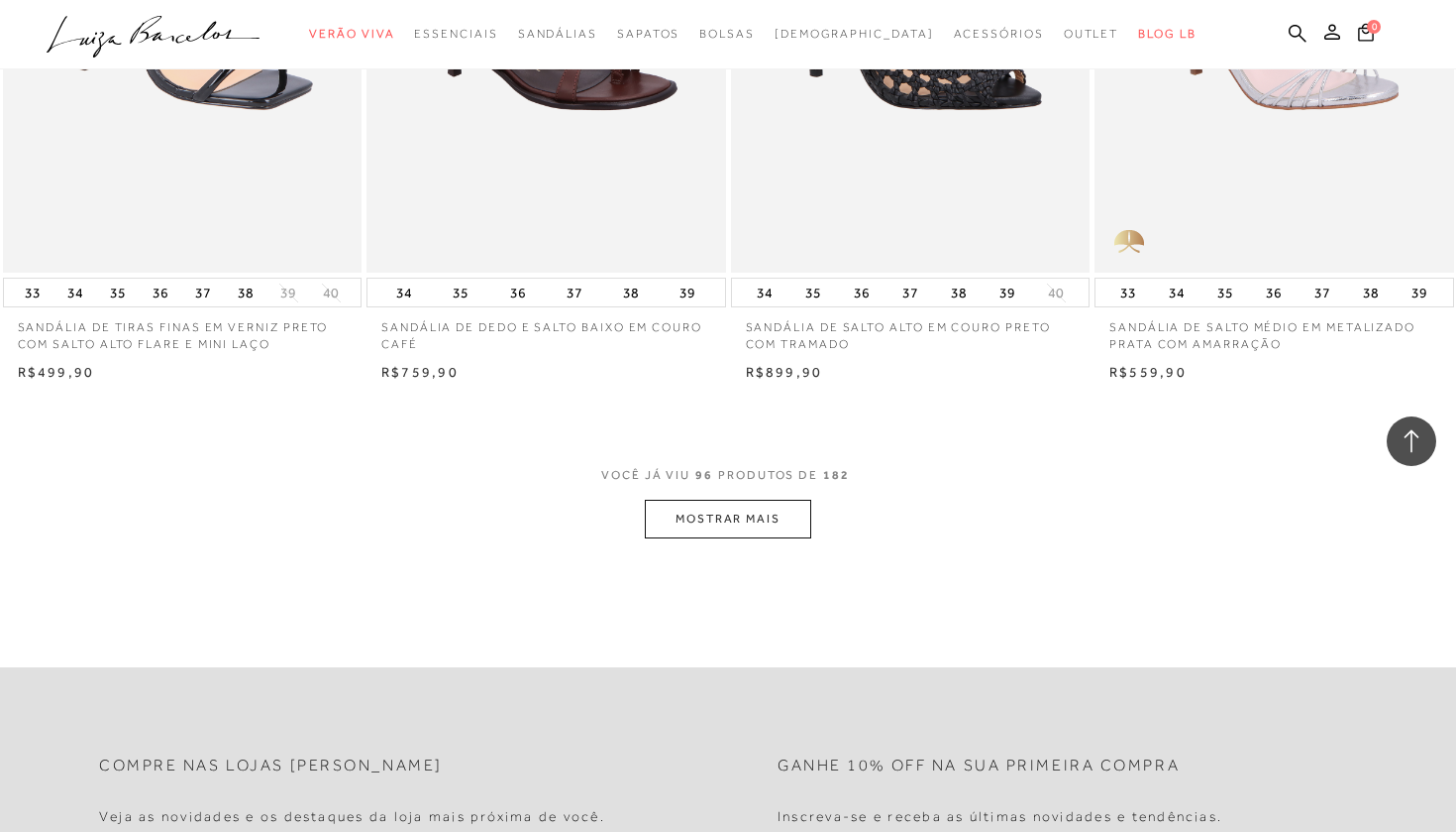
click at [736, 499] on button "MOSTRAR MAIS" at bounding box center [728, 518] width 166 height 39
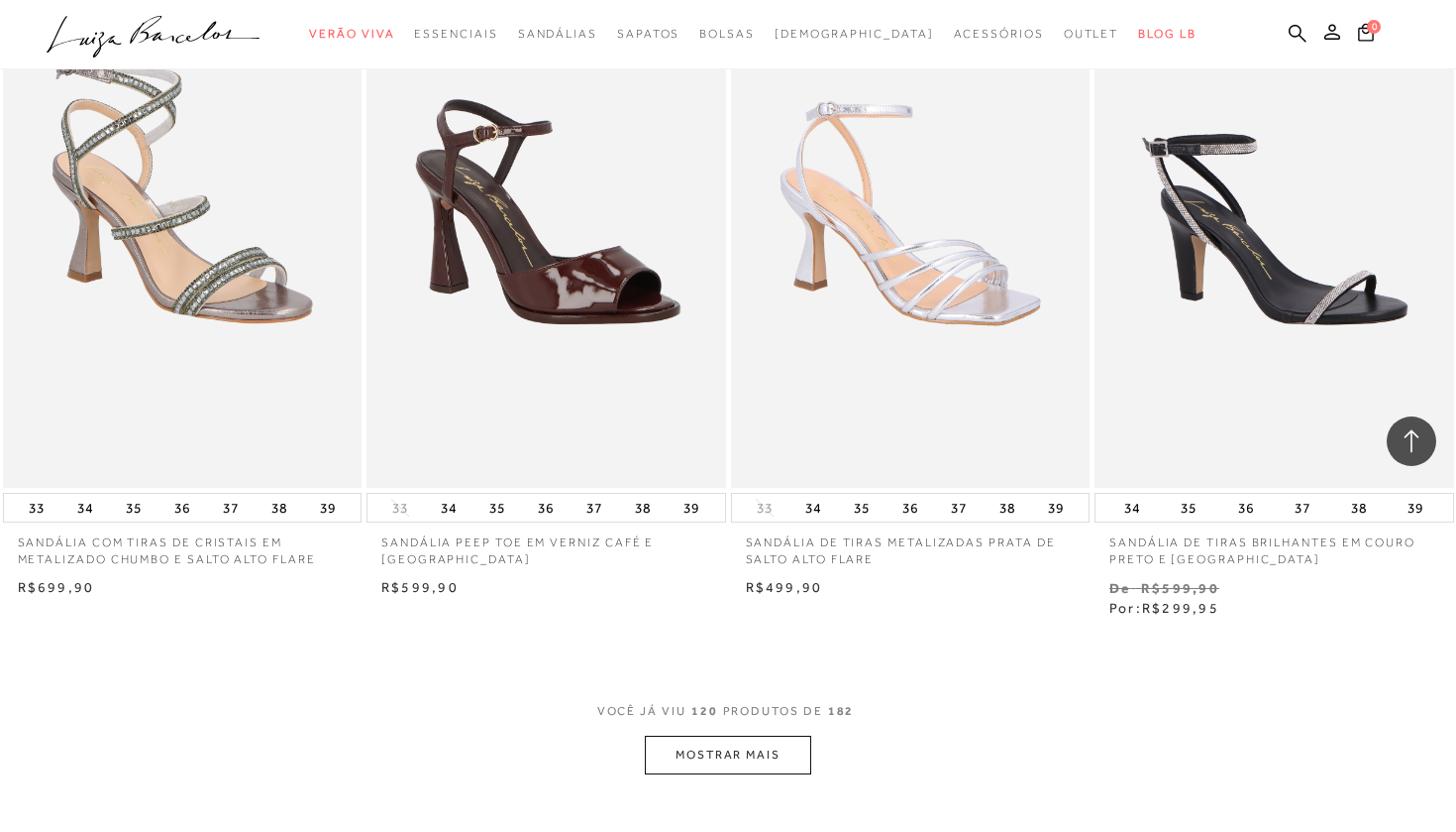
scroll to position [19765, 0]
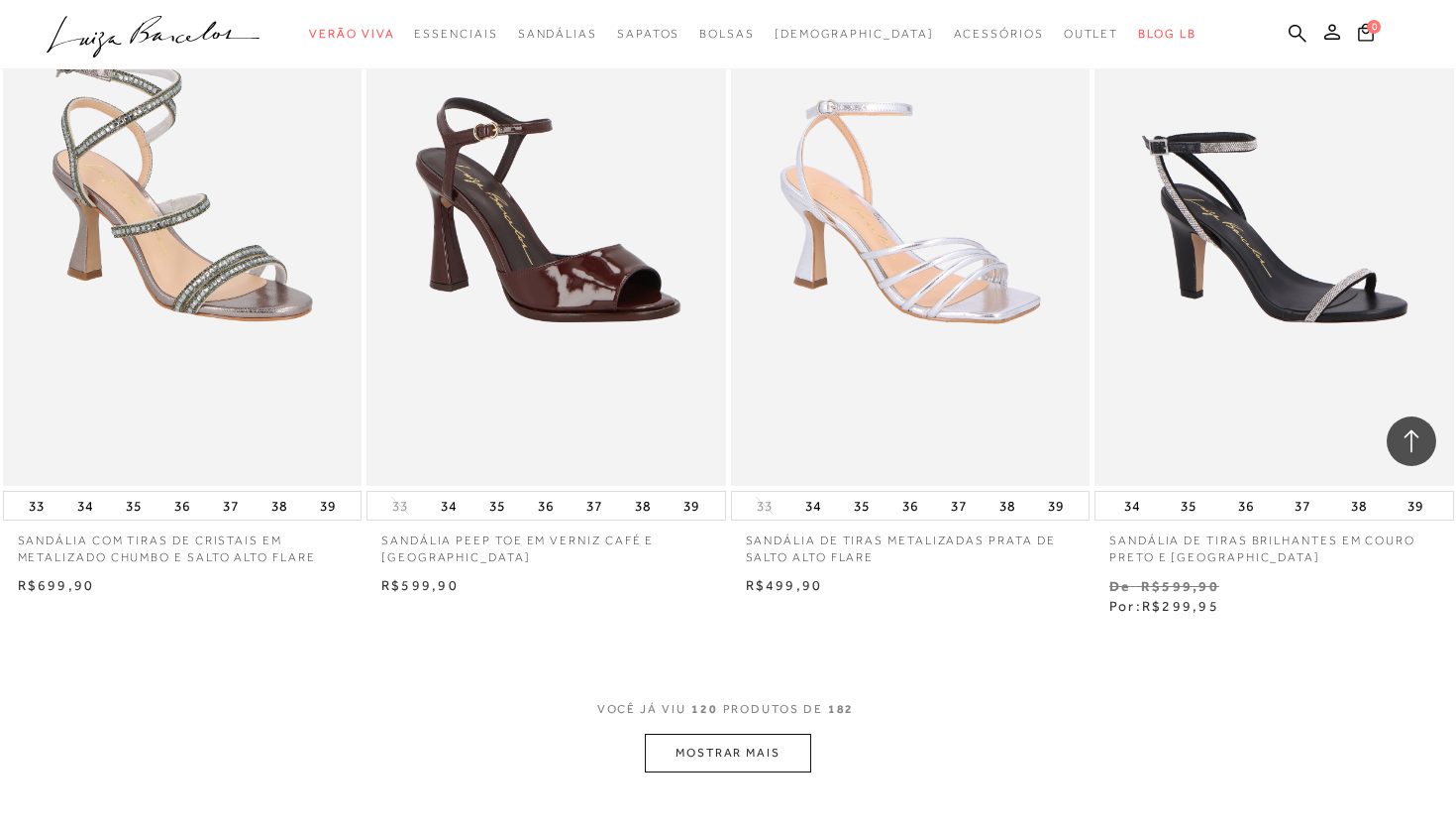
click at [716, 733] on button "MOSTRAR MAIS" at bounding box center [728, 752] width 166 height 39
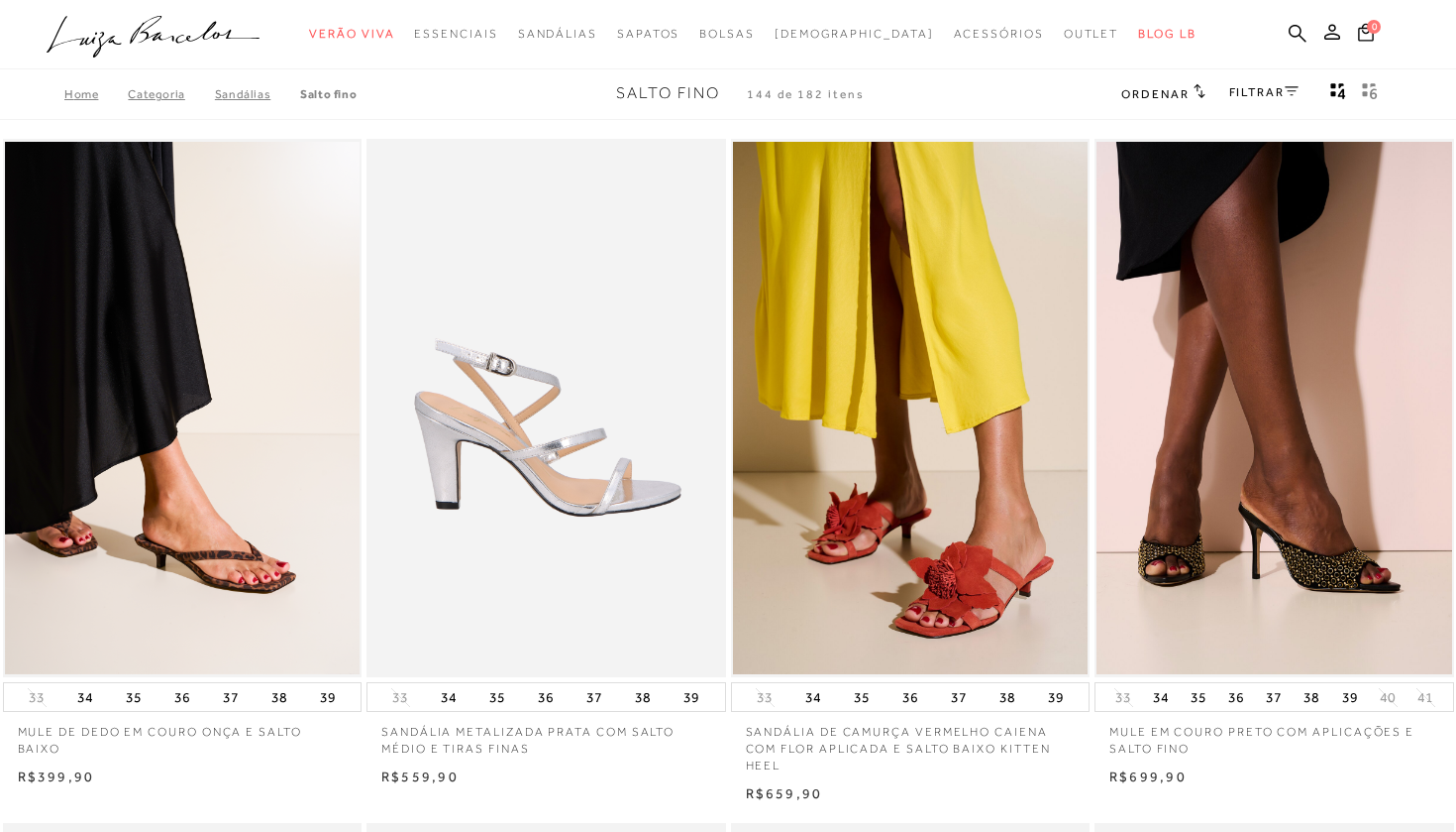
scroll to position [0, 0]
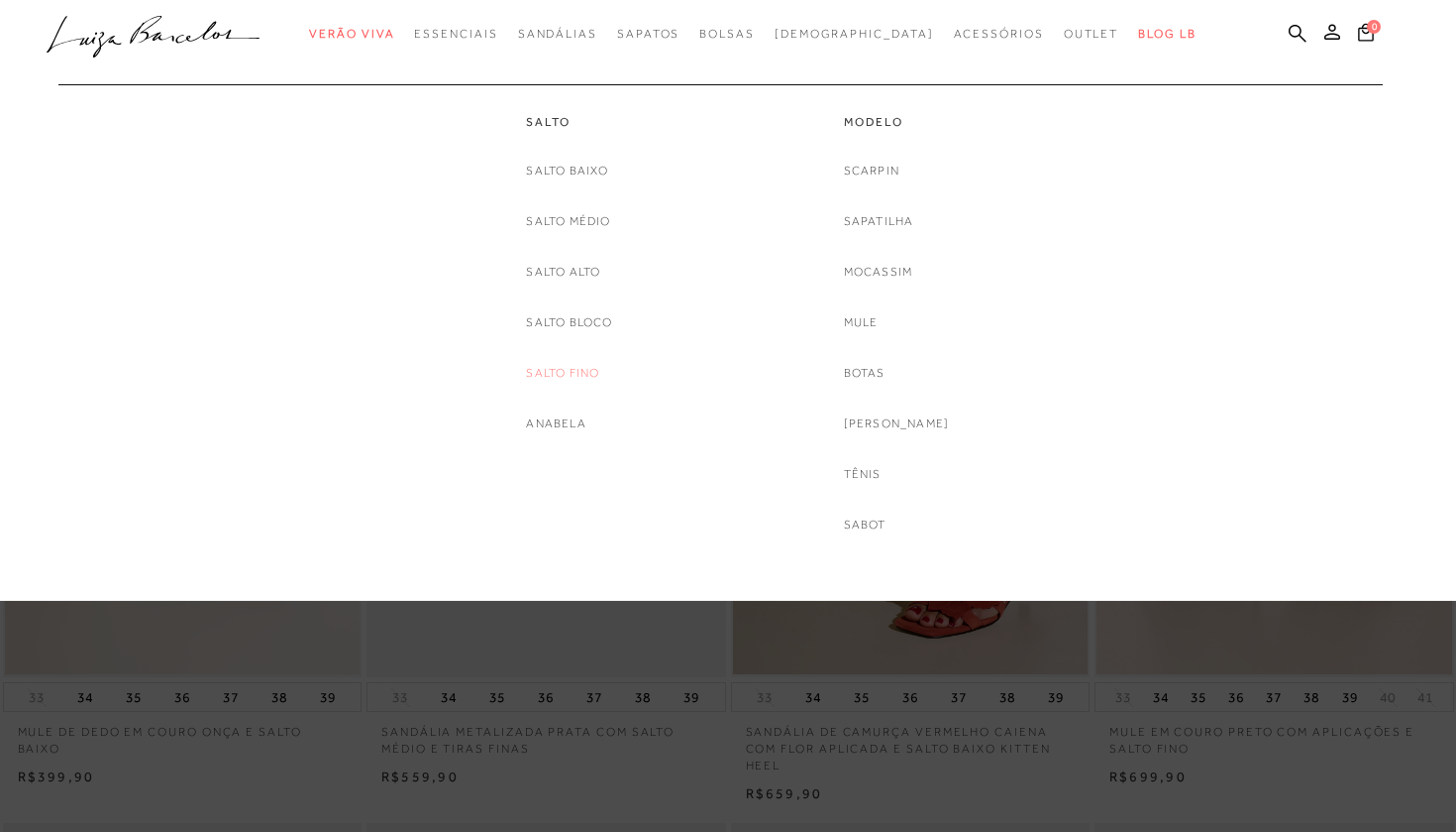
click at [567, 370] on link "Salto fino" at bounding box center [563, 373] width 74 height 21
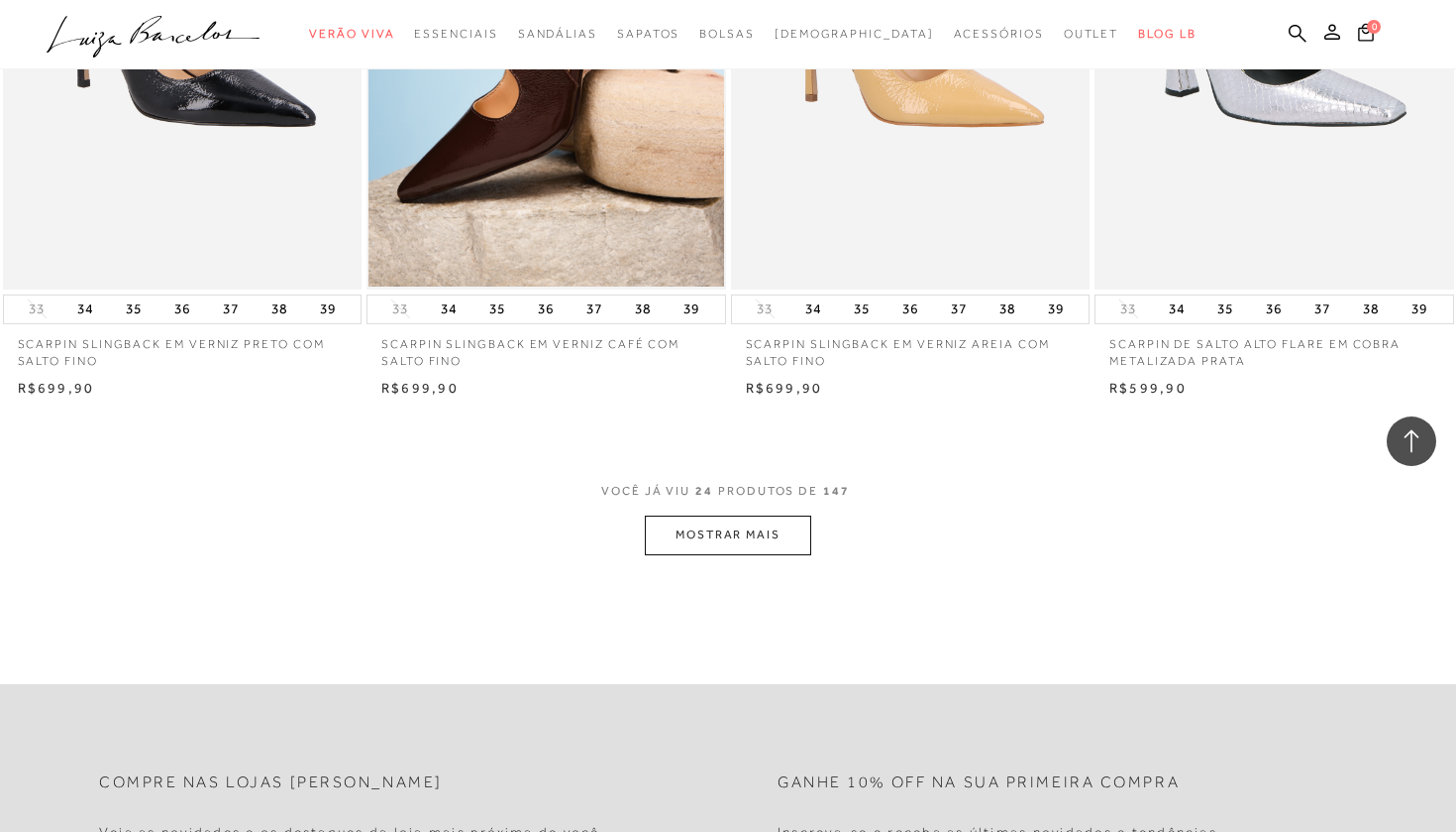
scroll to position [3741, 0]
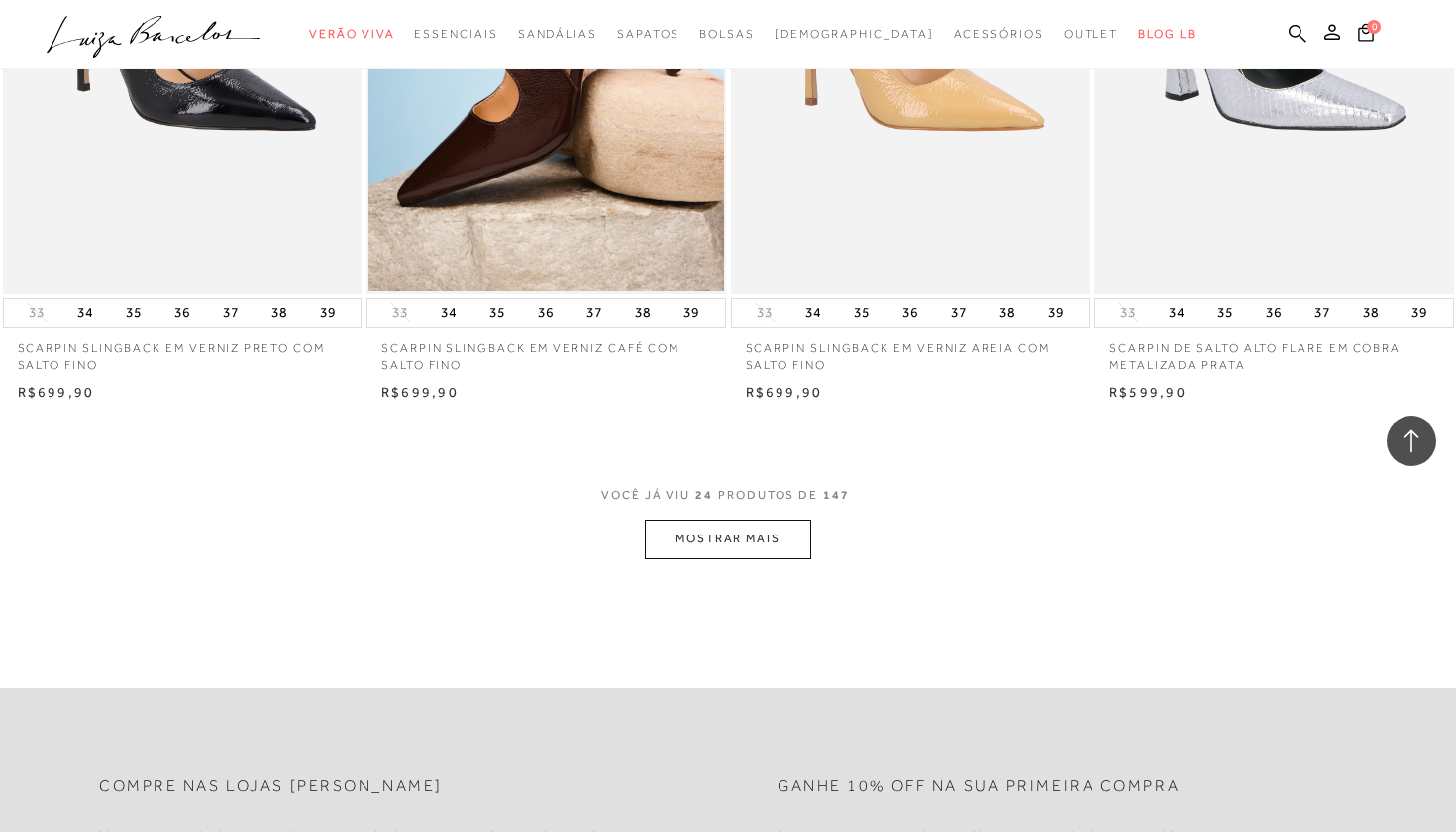
click at [716, 522] on button "MOSTRAR MAIS" at bounding box center [728, 538] width 166 height 39
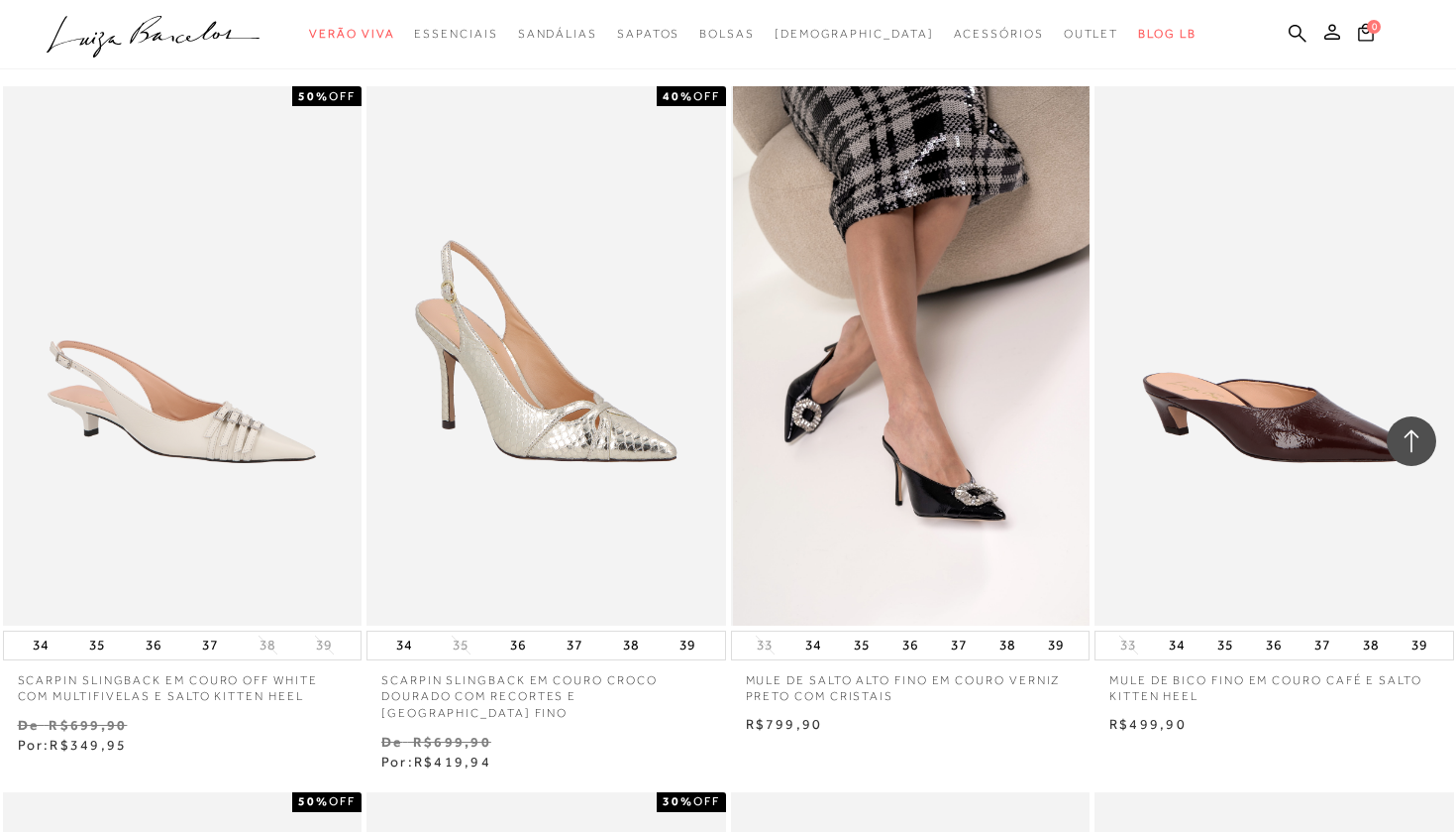
scroll to position [5456, 0]
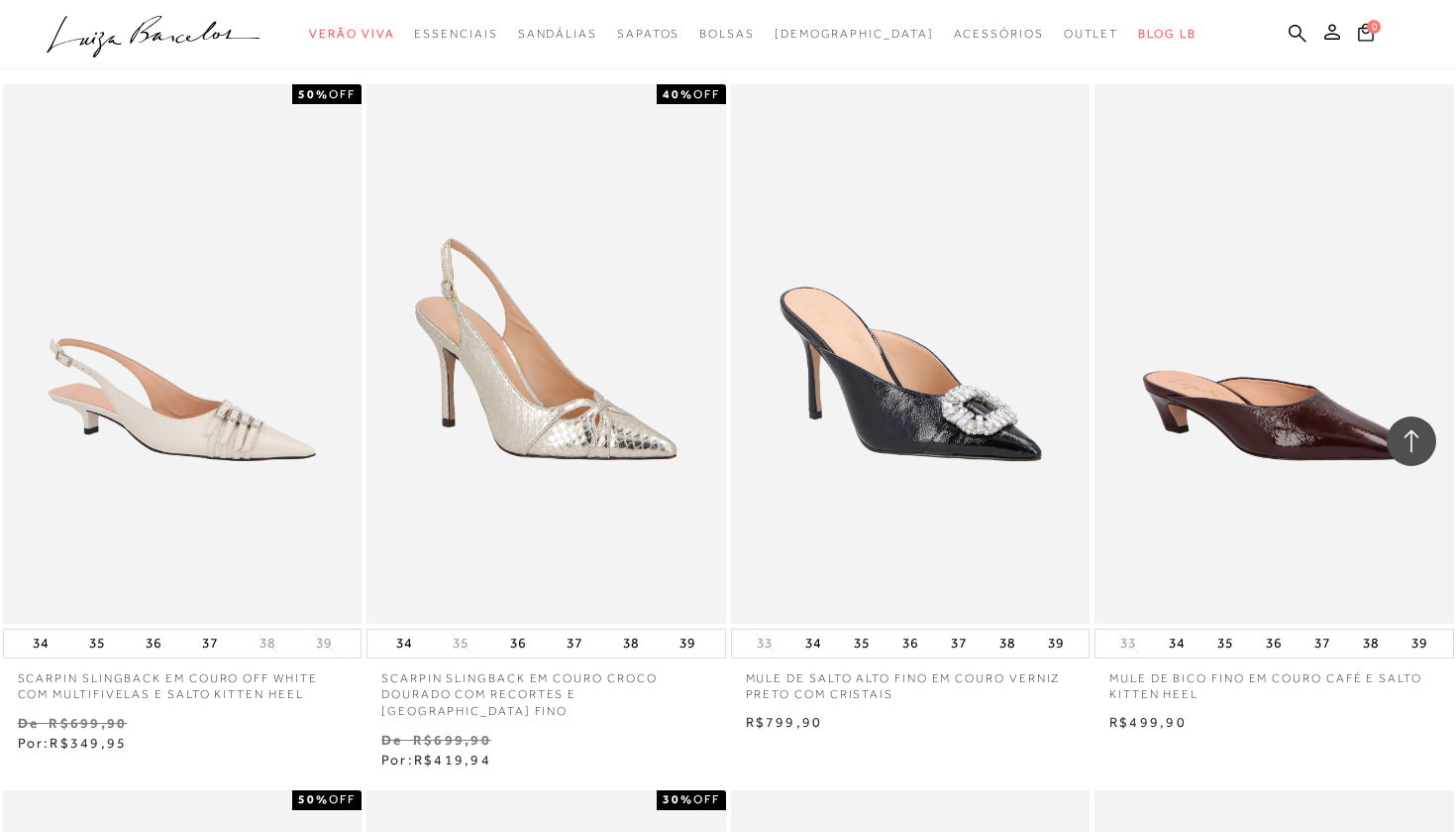
click at [920, 668] on p "MULE DE SALTO ALTO FINO EM COURO VERNIZ PRETO COM CRISTAIS" at bounding box center [910, 682] width 360 height 46
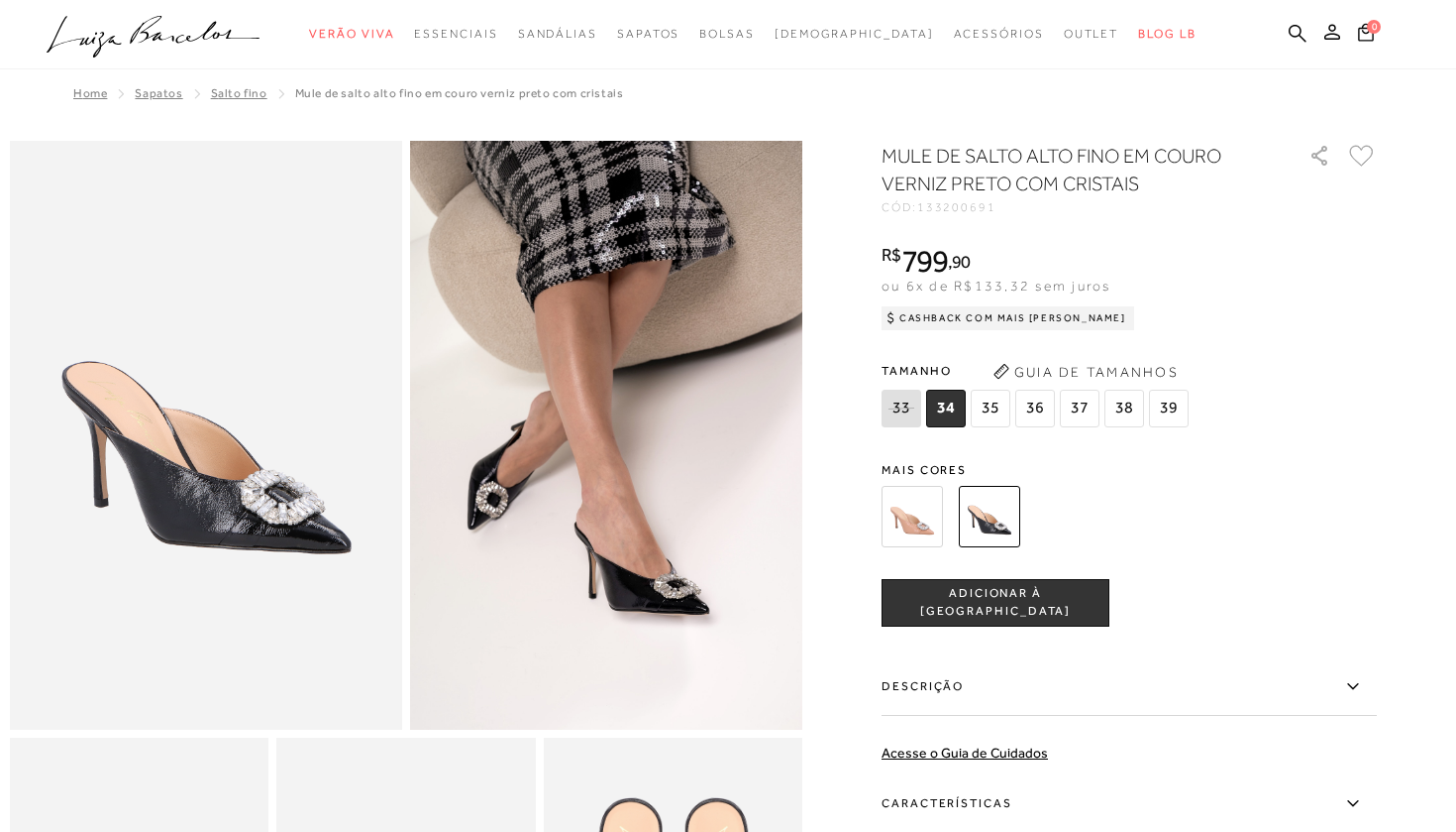
drag, startPoint x: 994, startPoint y: 208, endPoint x: 924, endPoint y: 205, distance: 70.1
click at [924, 205] on span "133200691" at bounding box center [957, 207] width 80 height 14
copy div "133200691"
